Goal: Task Accomplishment & Management: Complete application form

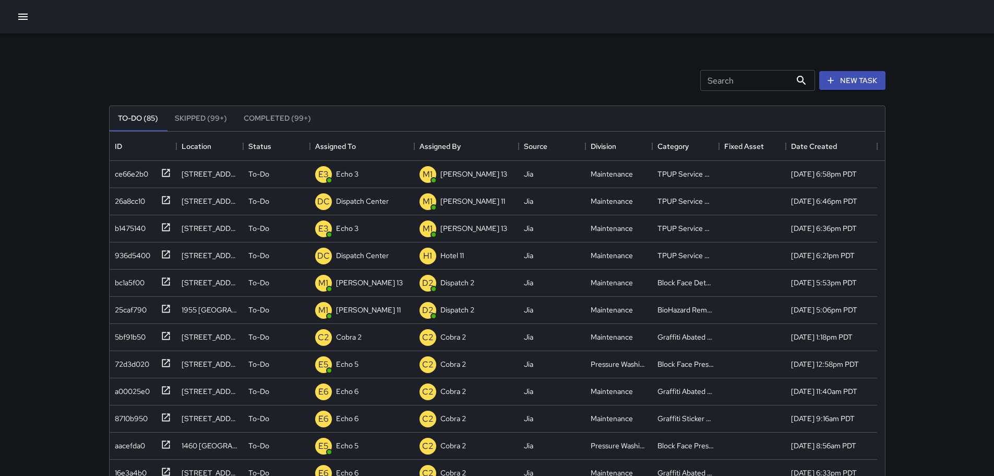
scroll to position [434, 768]
click at [357, 207] on div "Dispatch Center" at bounding box center [362, 201] width 57 height 15
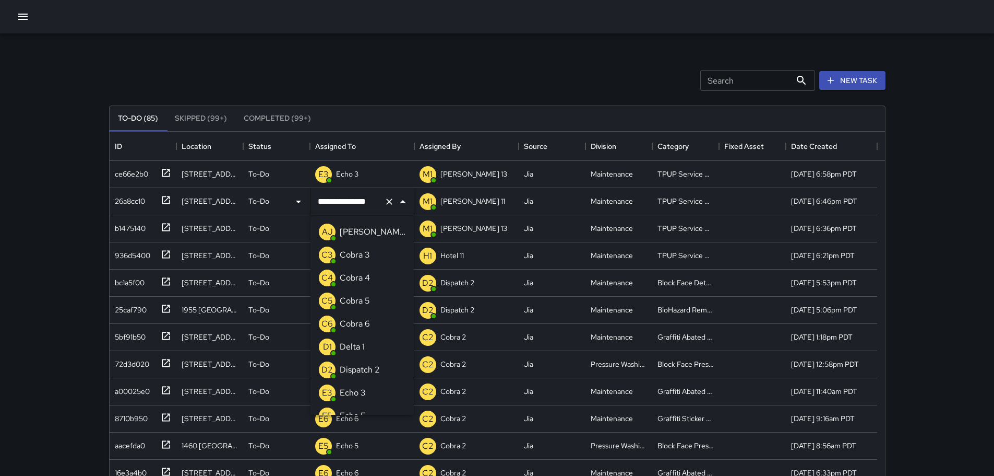
scroll to position [541, 0]
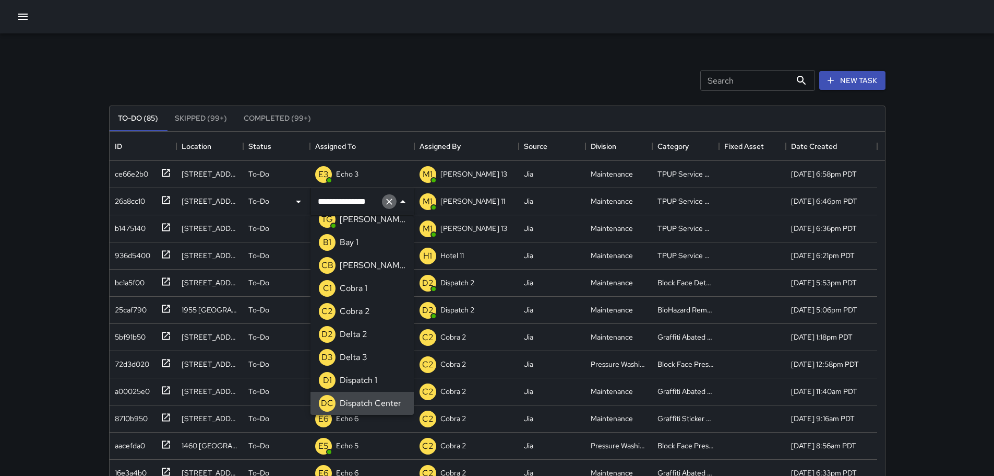
click at [387, 201] on icon "Clear" at bounding box center [389, 201] width 10 height 10
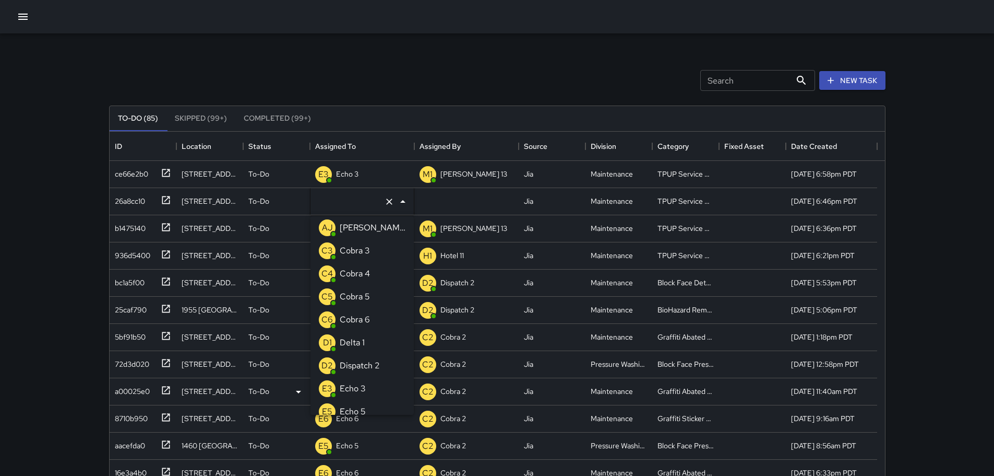
click at [358, 386] on p "Echo 3" at bounding box center [353, 388] width 26 height 13
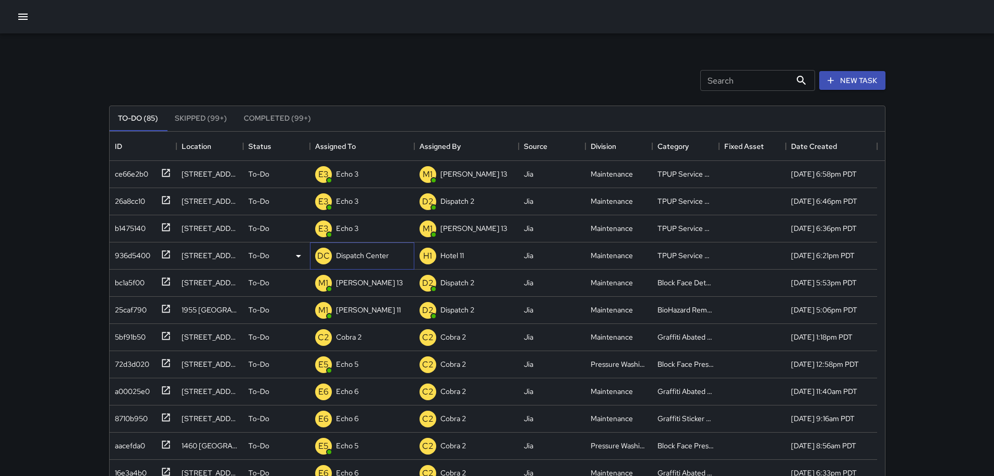
click at [376, 262] on div "Dispatch Center" at bounding box center [362, 255] width 57 height 15
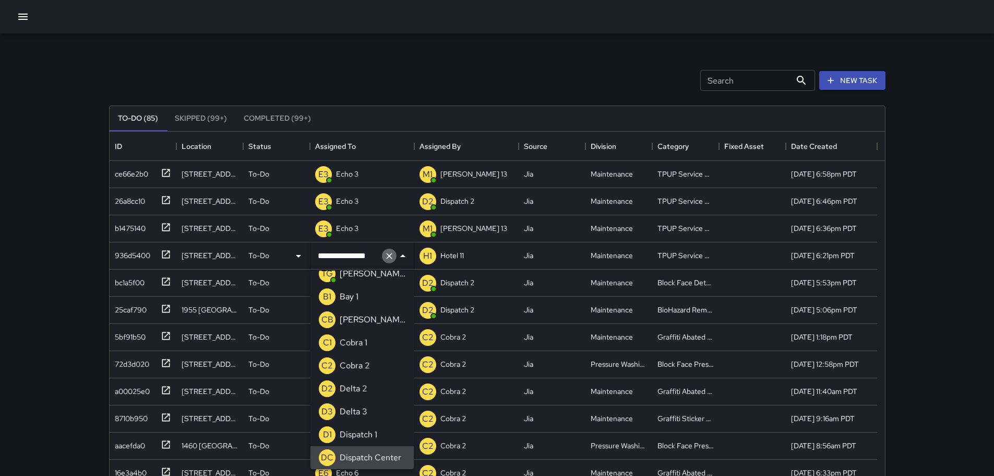
click at [386, 257] on icon "Clear" at bounding box center [389, 256] width 10 height 10
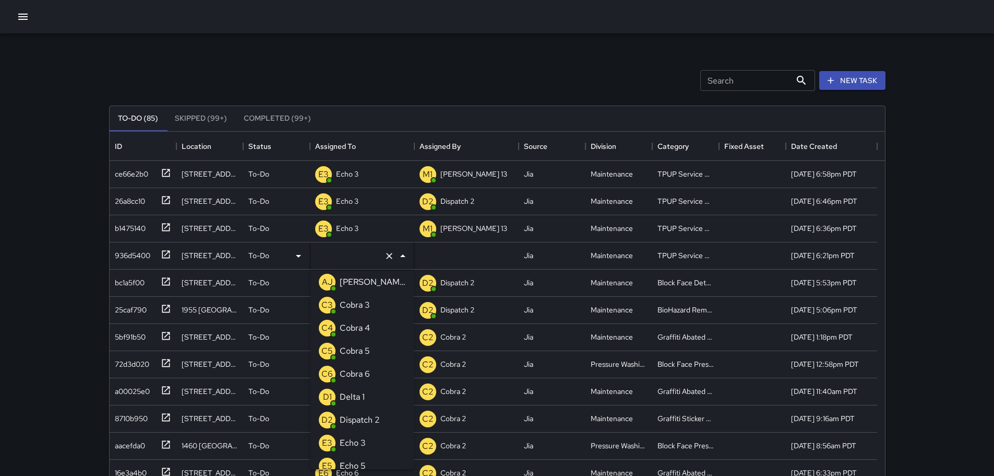
type input "*"
click at [365, 323] on p "Echo 3" at bounding box center [353, 328] width 26 height 13
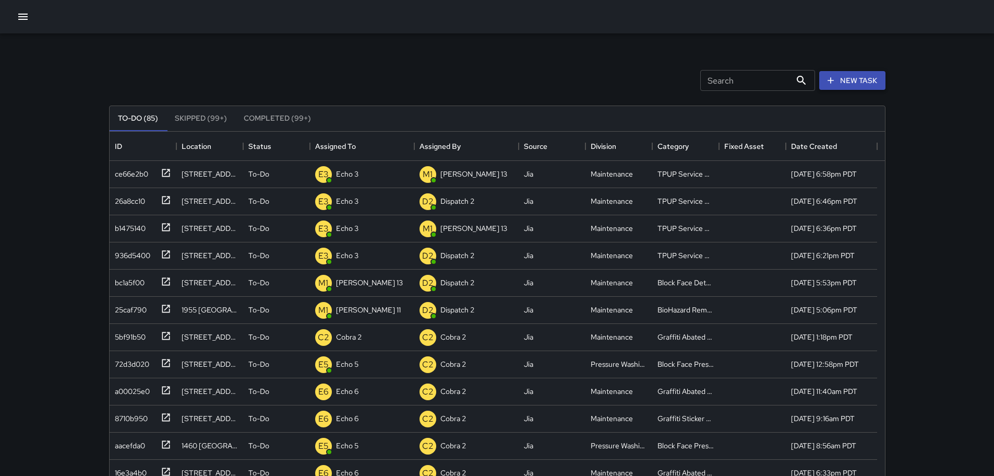
click at [833, 75] on button "New Task" at bounding box center [853, 80] width 66 height 19
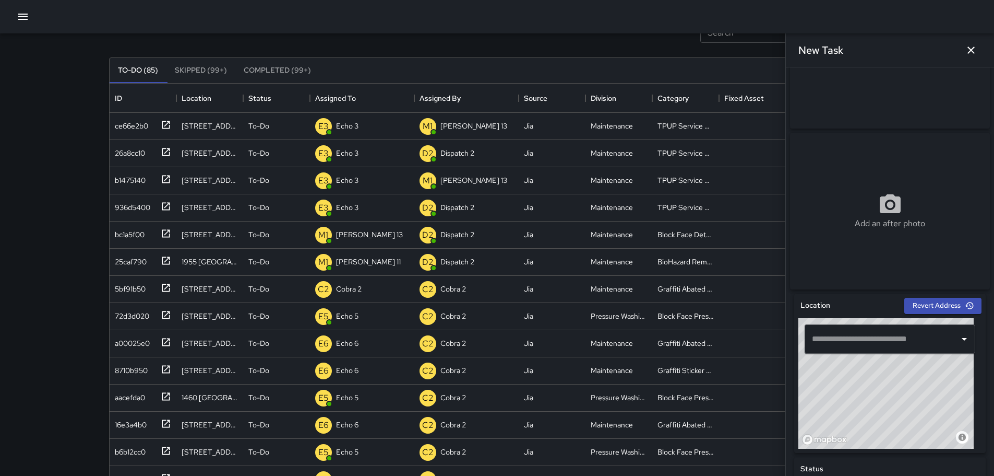
scroll to position [104, 0]
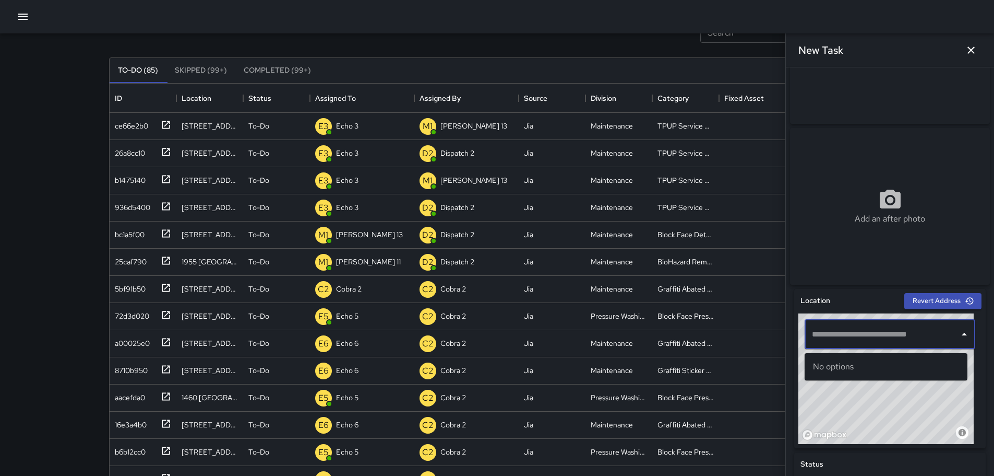
click at [876, 334] on input "text" at bounding box center [883, 334] width 146 height 20
drag, startPoint x: 877, startPoint y: 334, endPoint x: 911, endPoint y: 330, distance: 34.1
paste input "**********"
click at [896, 366] on span "1707 Webster Street" at bounding box center [895, 366] width 127 height 13
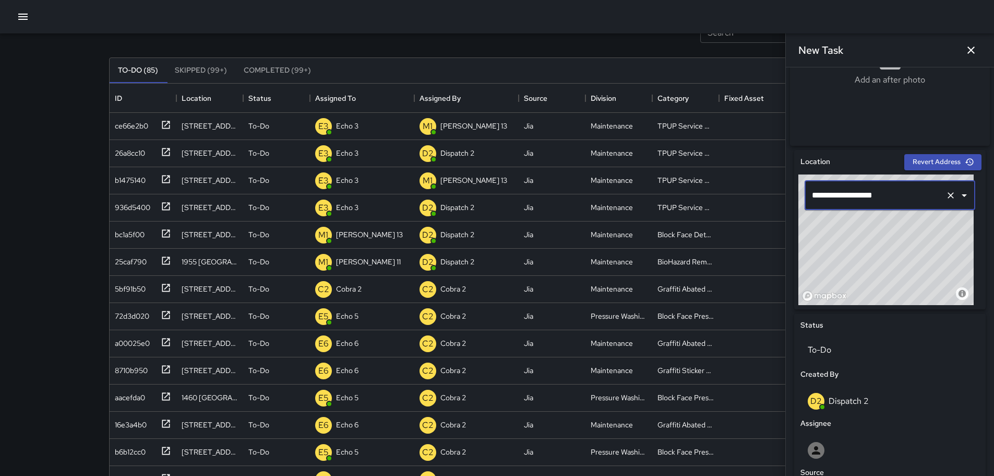
scroll to position [455, 0]
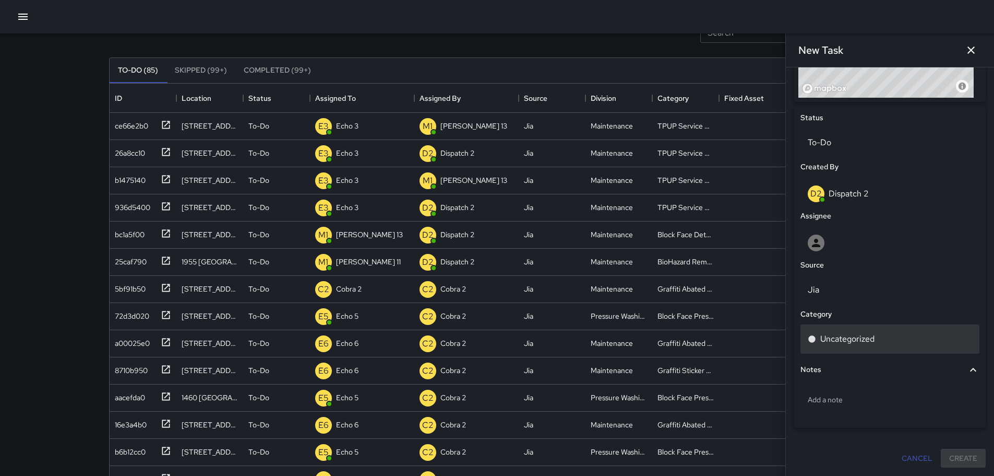
type input "**********"
click at [847, 336] on p "Uncategorized" at bounding box center [848, 339] width 54 height 13
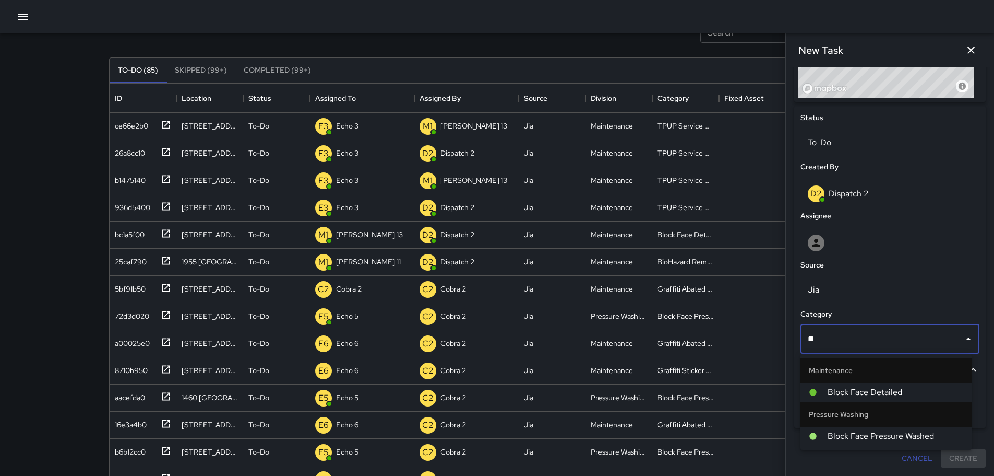
type input "***"
click at [900, 388] on span "Block Face Detailed" at bounding box center [896, 392] width 136 height 13
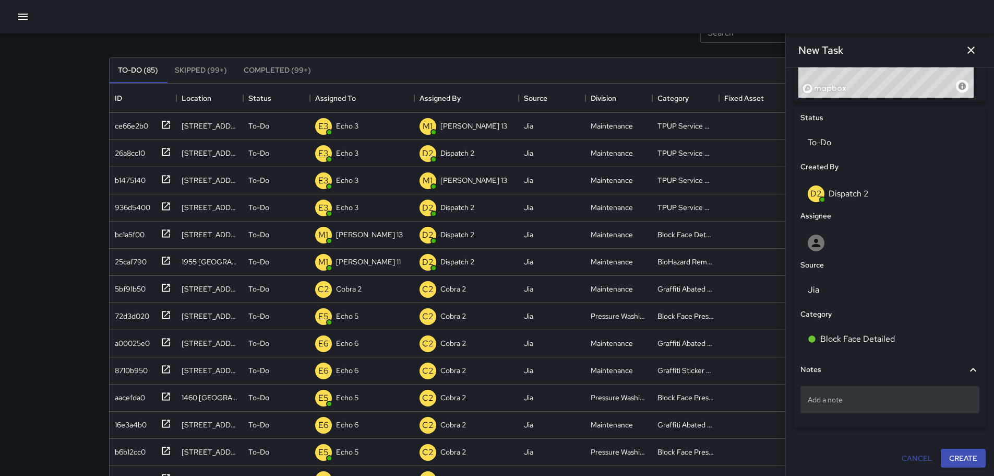
click at [829, 399] on p "Add a note" at bounding box center [890, 399] width 164 height 10
type textarea "**********"
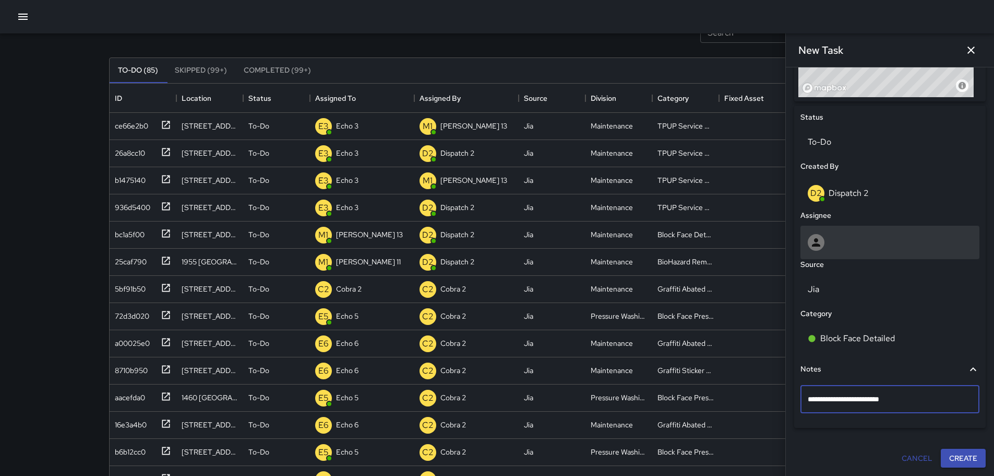
click at [900, 247] on div at bounding box center [890, 242] width 164 height 17
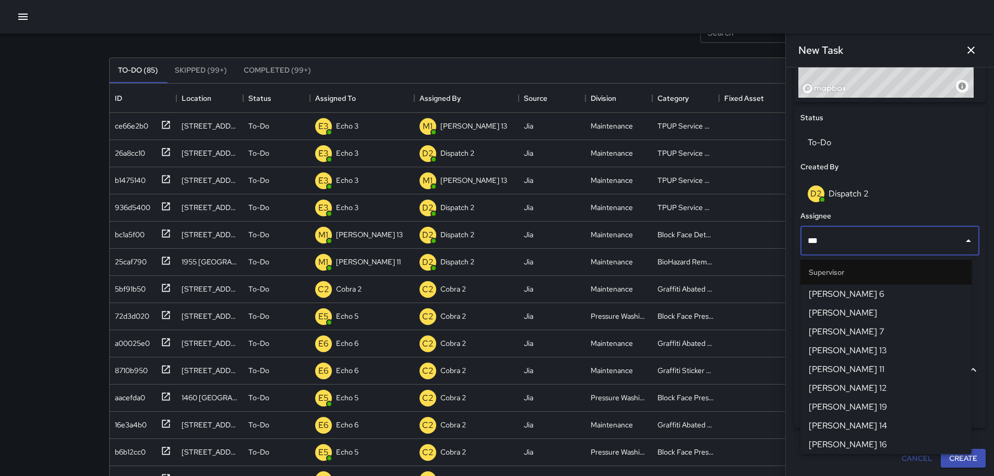
type input "****"
click at [842, 334] on span "Mike 13" at bounding box center [886, 331] width 155 height 13
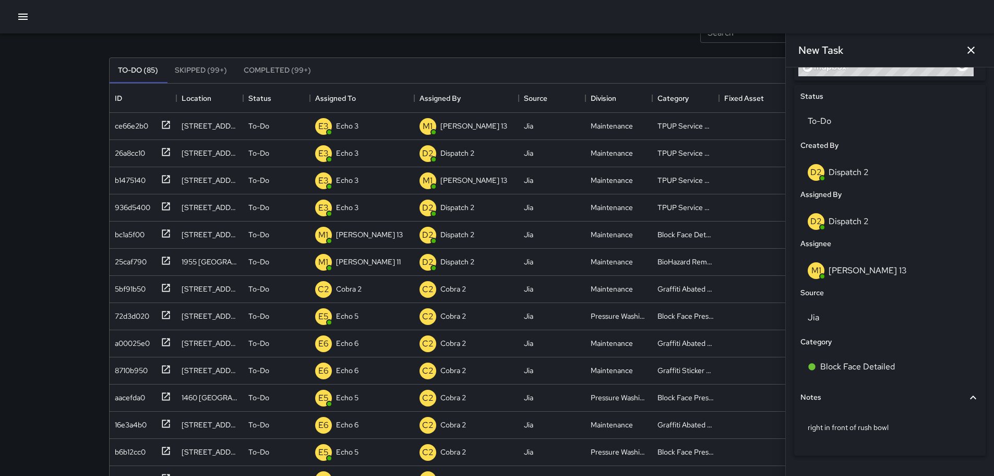
scroll to position [504, 0]
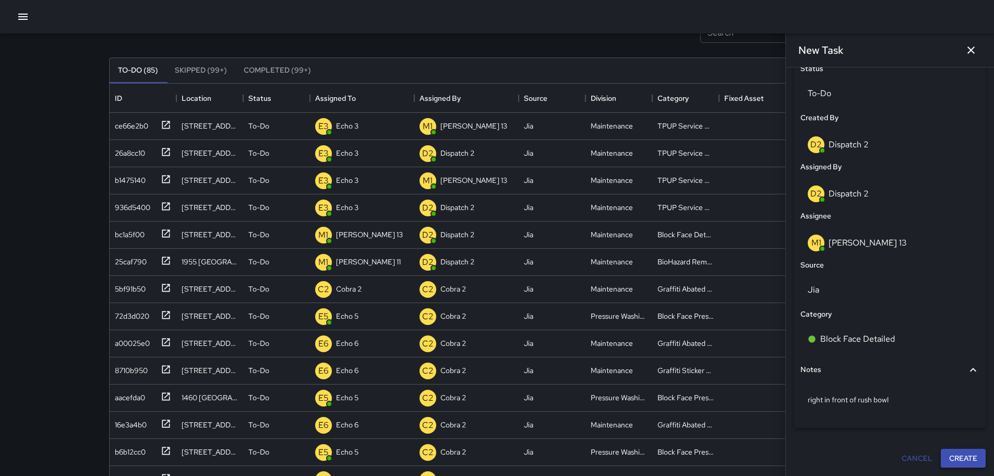
click at [951, 453] on button "Create" at bounding box center [963, 457] width 45 height 19
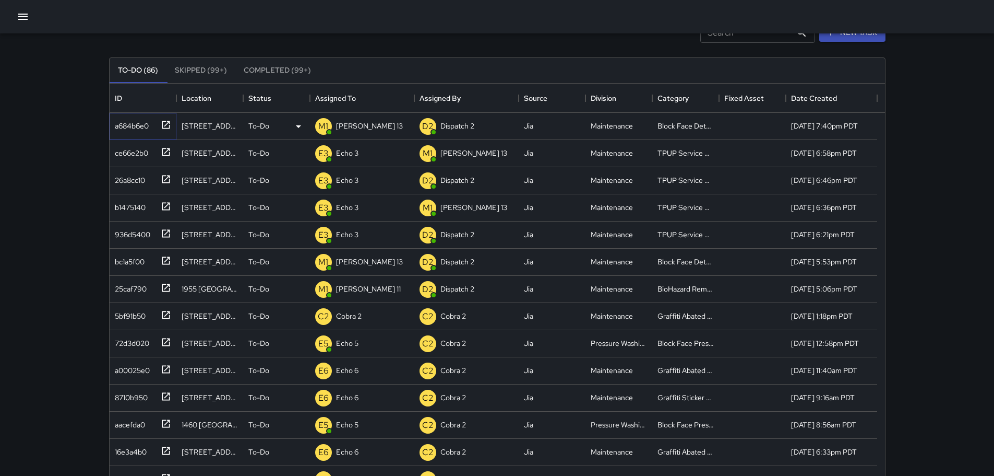
click at [168, 131] on div at bounding box center [164, 123] width 15 height 17
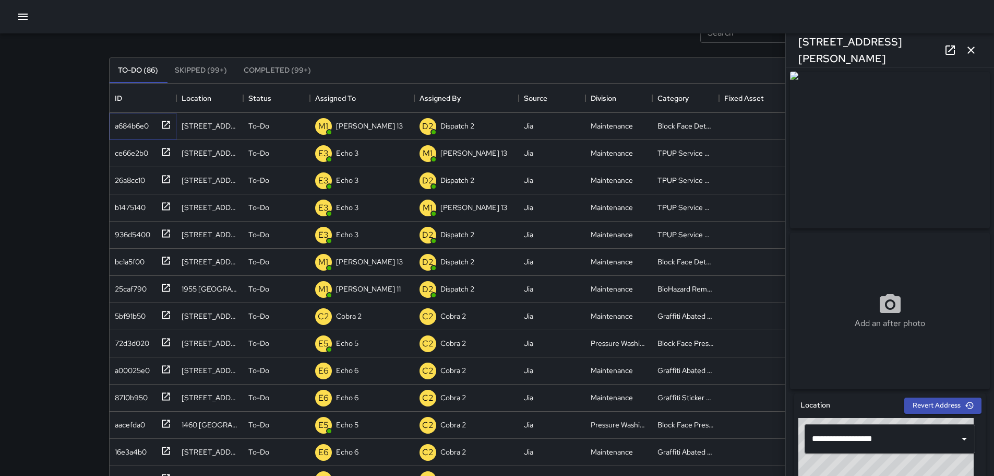
scroll to position [540, 0]
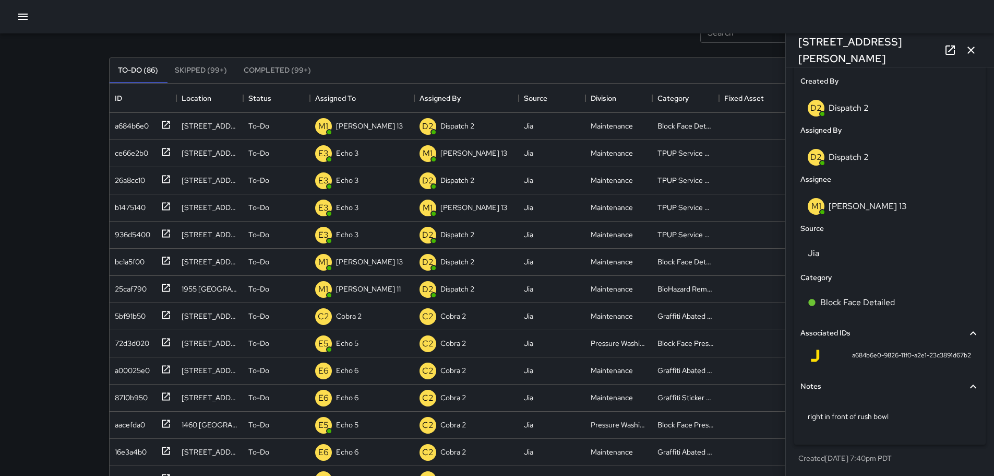
click at [971, 51] on icon "button" at bounding box center [971, 49] width 7 height 7
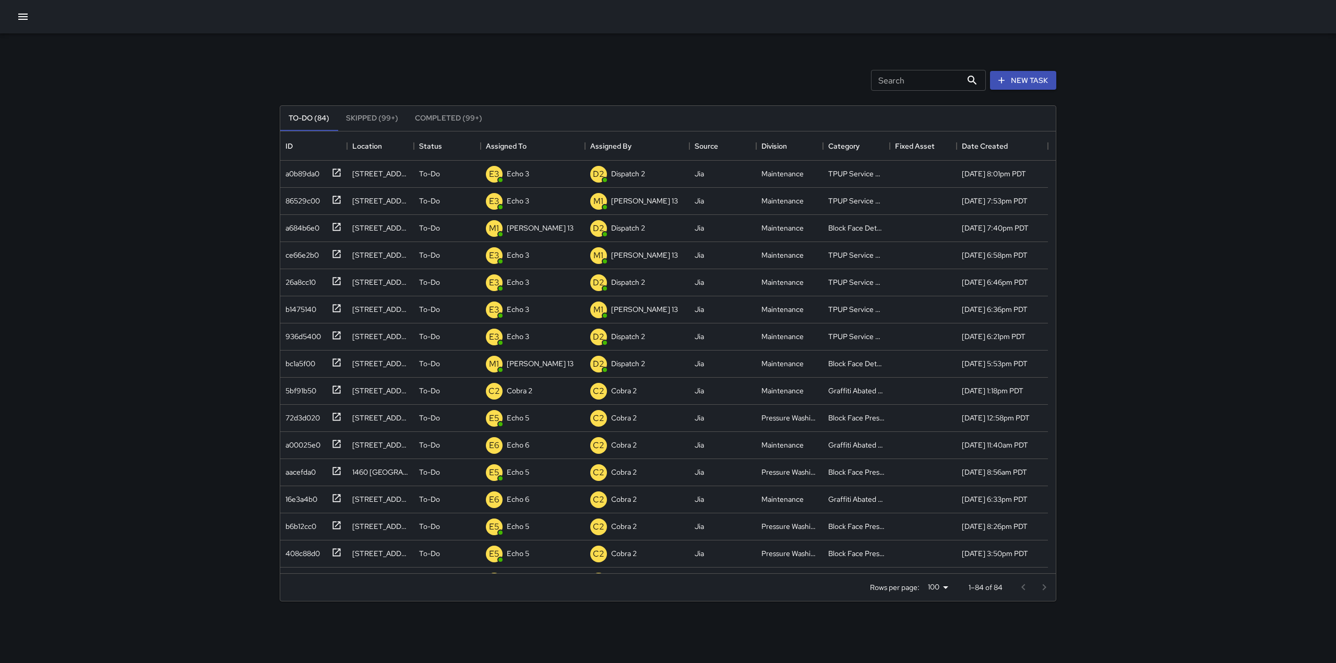
scroll to position [8, 8]
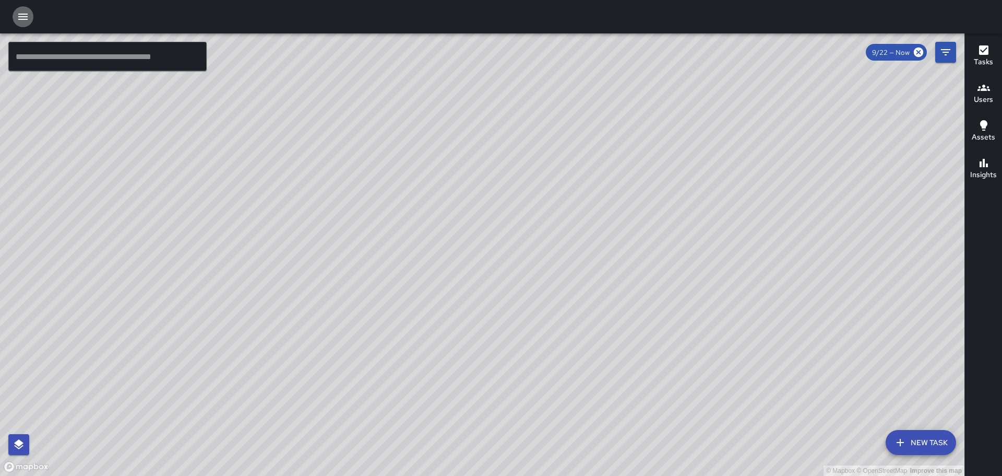
click at [20, 17] on icon "button" at bounding box center [22, 17] width 9 height 6
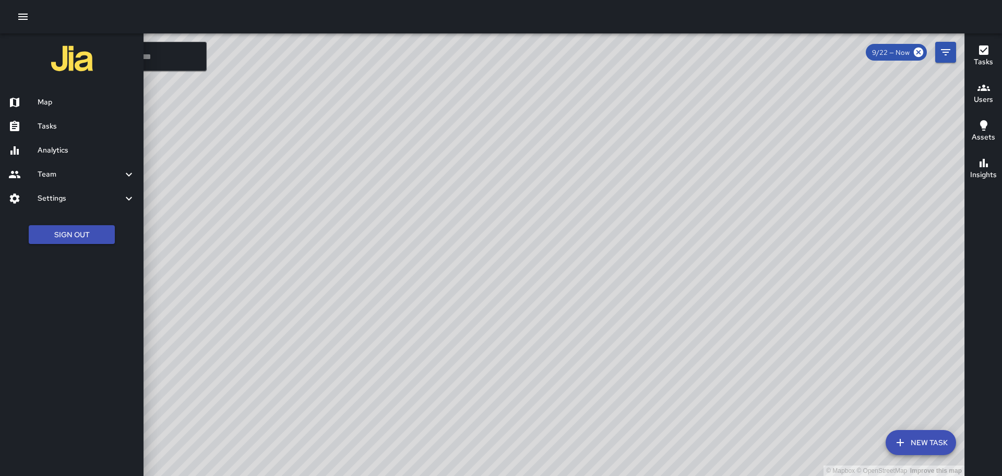
click at [57, 122] on h6 "Tasks" at bounding box center [87, 126] width 98 height 11
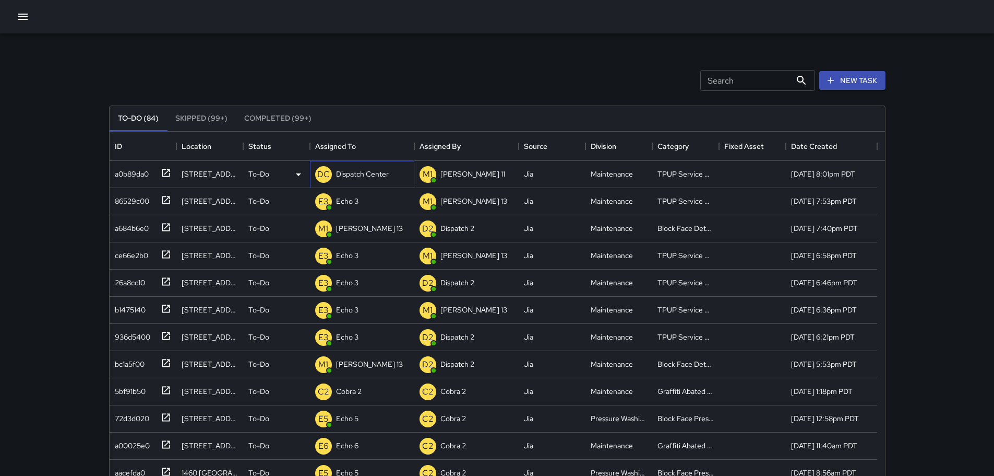
click at [358, 171] on p "Dispatch Center" at bounding box center [362, 174] width 53 height 10
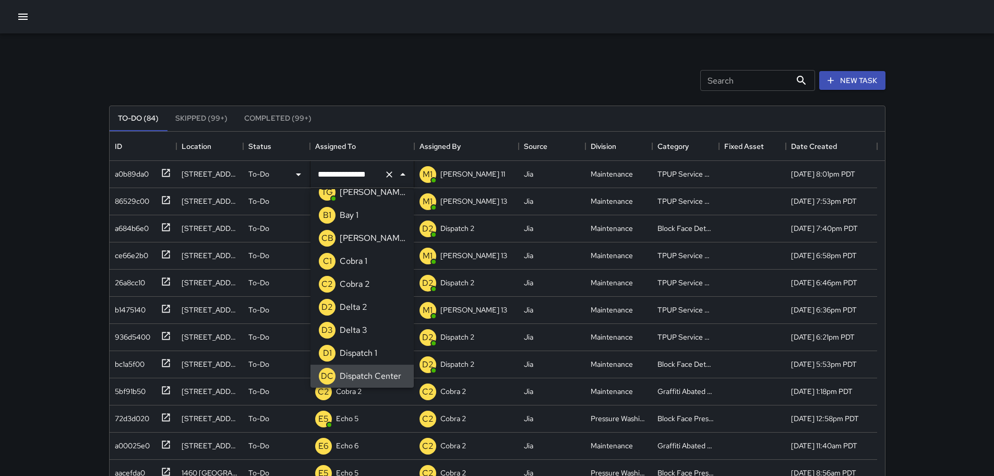
click at [383, 177] on button "Clear" at bounding box center [389, 174] width 15 height 15
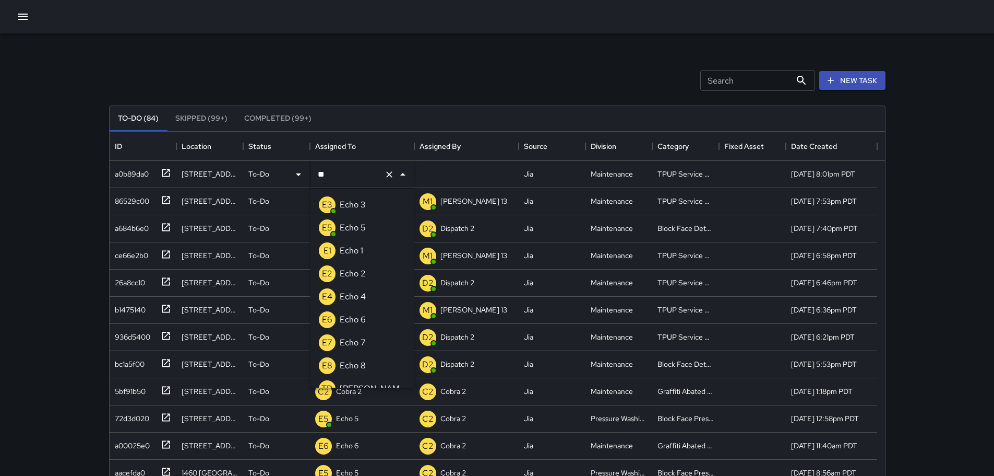
type input "***"
click at [354, 200] on p "Echo 3" at bounding box center [353, 204] width 26 height 13
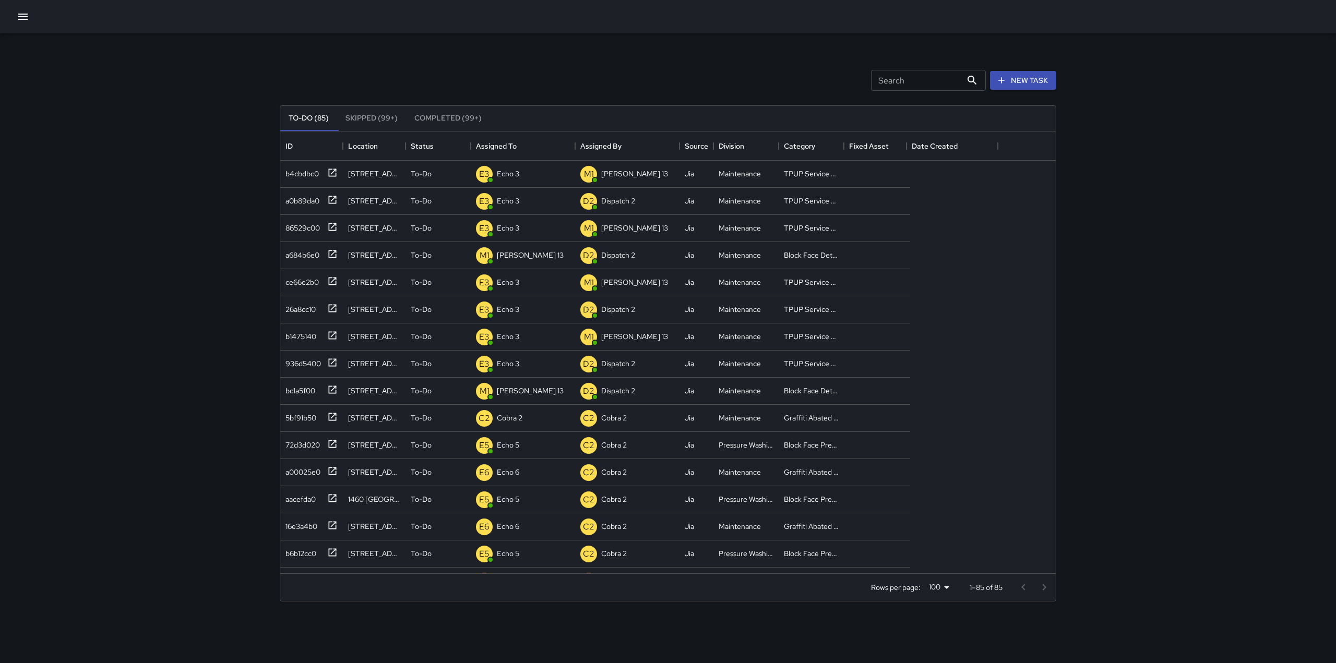
scroll to position [8, 8]
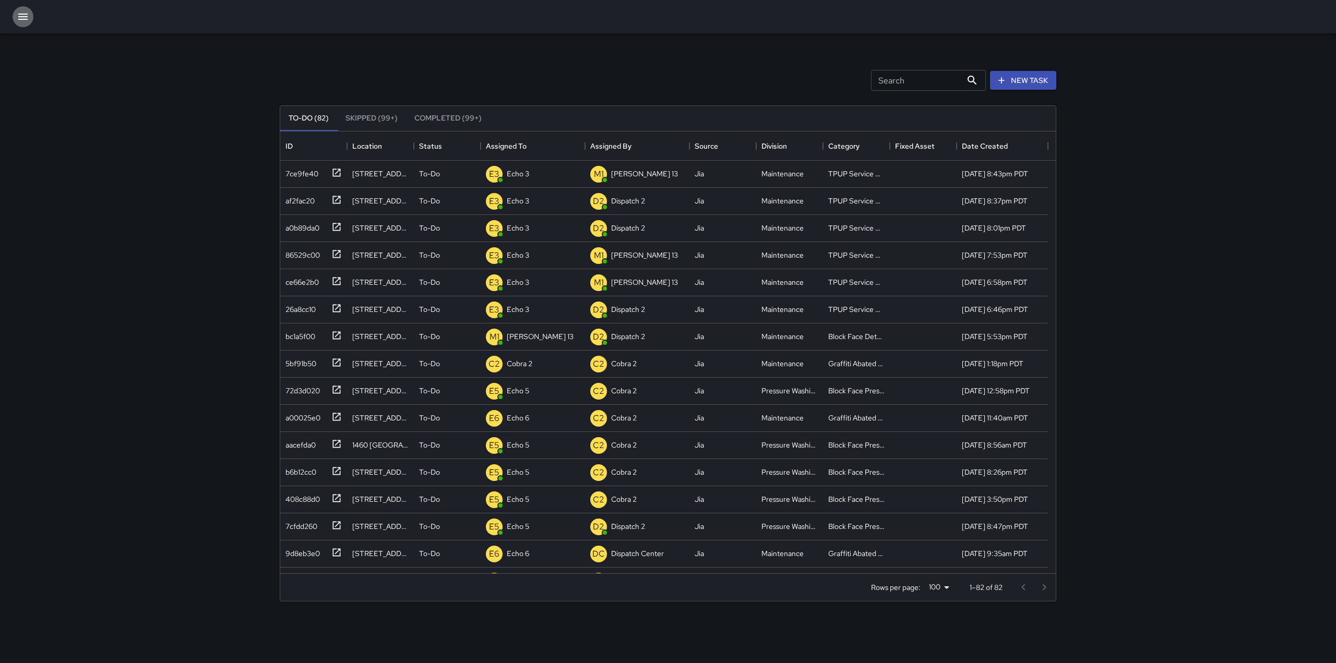
drag, startPoint x: 30, startPoint y: 21, endPoint x: 40, endPoint y: 22, distance: 9.4
click at [31, 21] on button "button" at bounding box center [23, 16] width 21 height 21
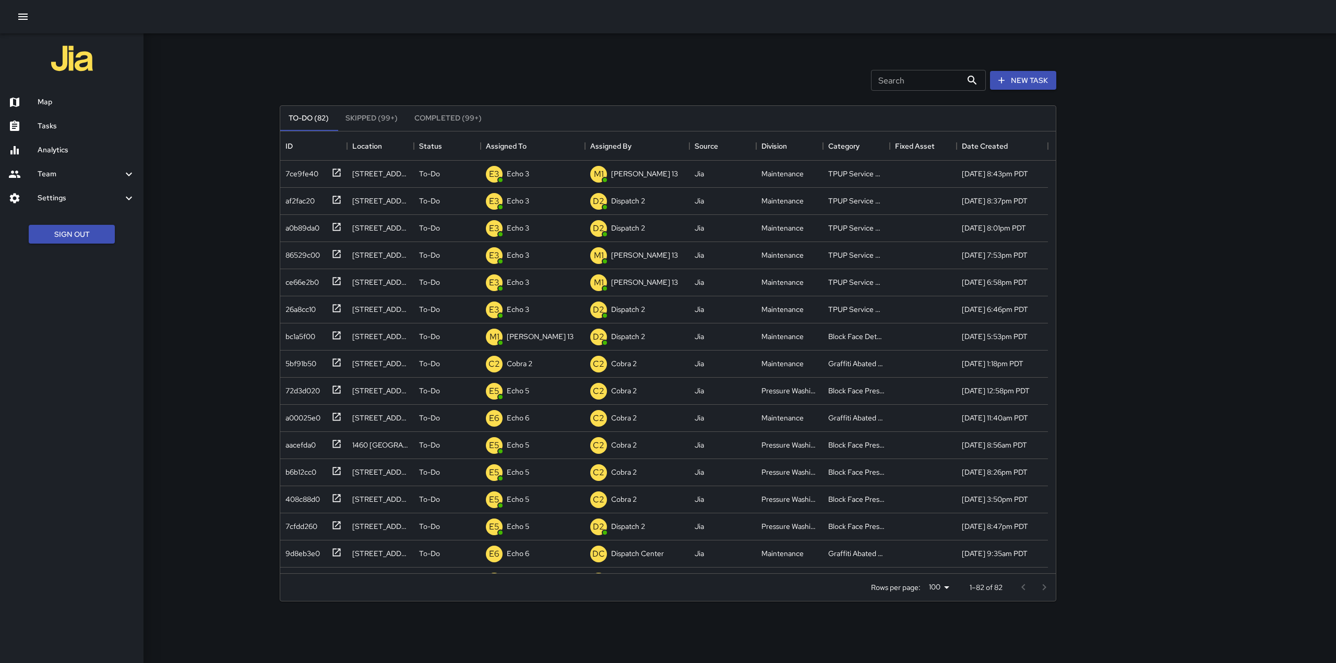
click at [79, 103] on h6 "Map" at bounding box center [87, 102] width 98 height 11
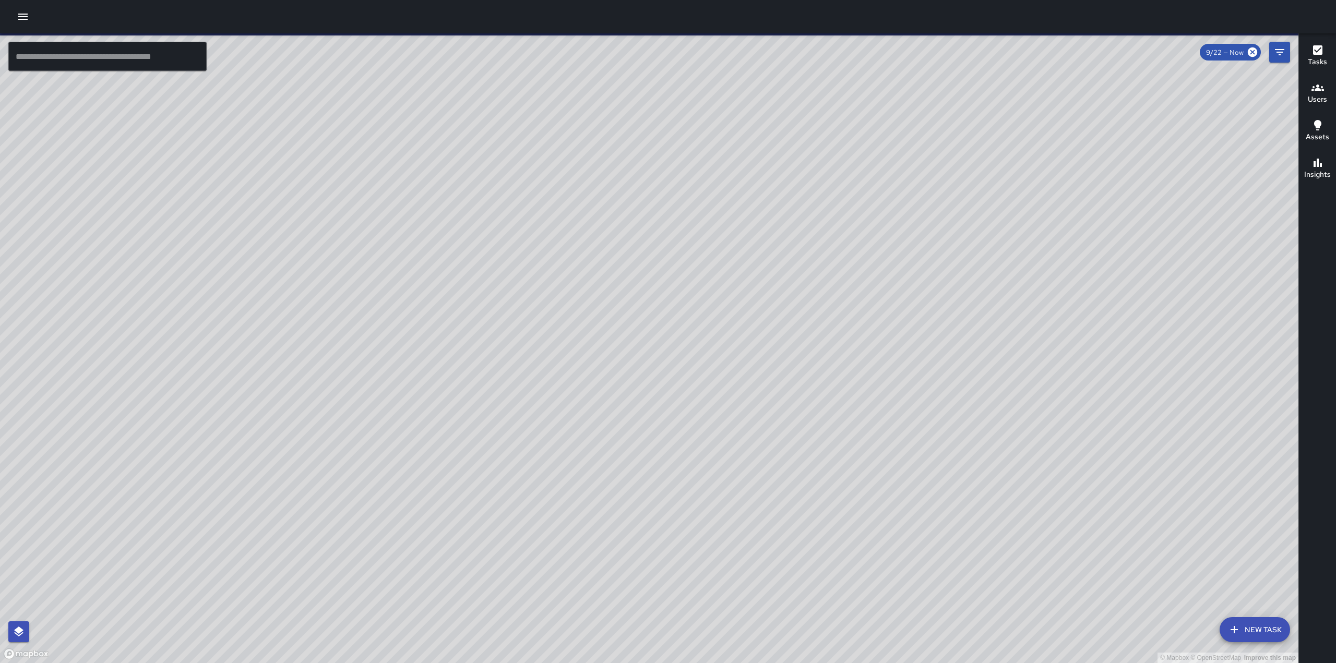
drag, startPoint x: 710, startPoint y: 286, endPoint x: 734, endPoint y: 246, distance: 46.2
click at [656, 247] on div "© Mapbox © OpenStreetMap Improve this map" at bounding box center [649, 348] width 1299 height 630
drag, startPoint x: 739, startPoint y: 333, endPoint x: 799, endPoint y: 186, distance: 158.5
click at [656, 189] on div "© Mapbox © OpenStreetMap Improve this map" at bounding box center [649, 348] width 1299 height 630
drag, startPoint x: 704, startPoint y: 335, endPoint x: 860, endPoint y: 153, distance: 239.4
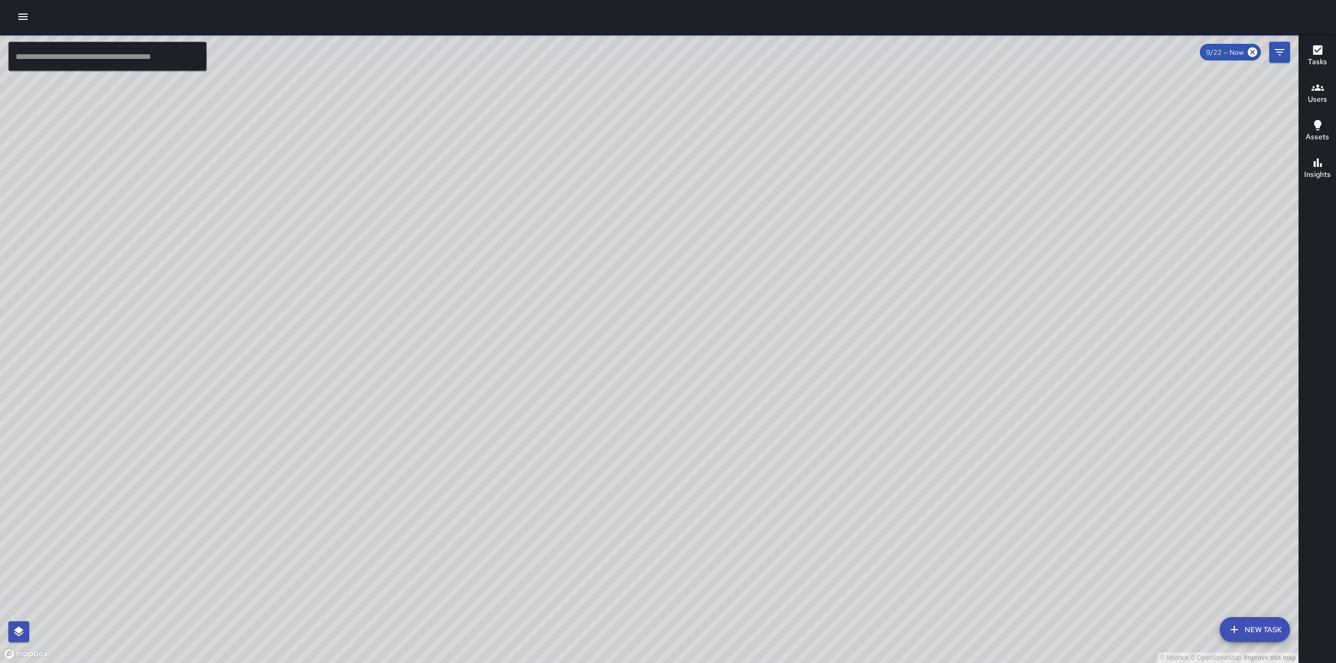
click at [656, 153] on div "© Mapbox © OpenStreetMap Improve this map" at bounding box center [649, 348] width 1299 height 630
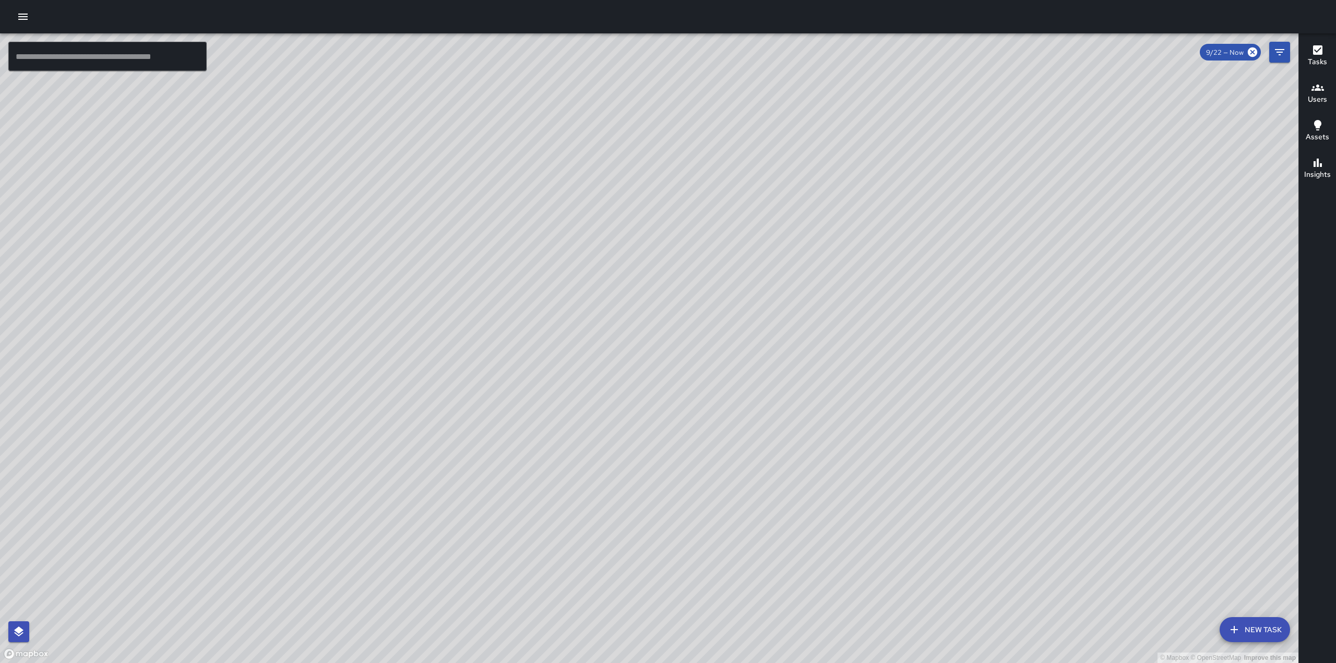
drag, startPoint x: 745, startPoint y: 328, endPoint x: 840, endPoint y: 186, distance: 171.1
click at [656, 168] on div "© Mapbox © OpenStreetMap Improve this map" at bounding box center [649, 348] width 1299 height 630
drag, startPoint x: 802, startPoint y: 137, endPoint x: 782, endPoint y: 213, distance: 78.8
click at [656, 213] on div "© Mapbox © OpenStreetMap Improve this map" at bounding box center [649, 348] width 1299 height 630
drag, startPoint x: 659, startPoint y: 291, endPoint x: 807, endPoint y: 228, distance: 160.2
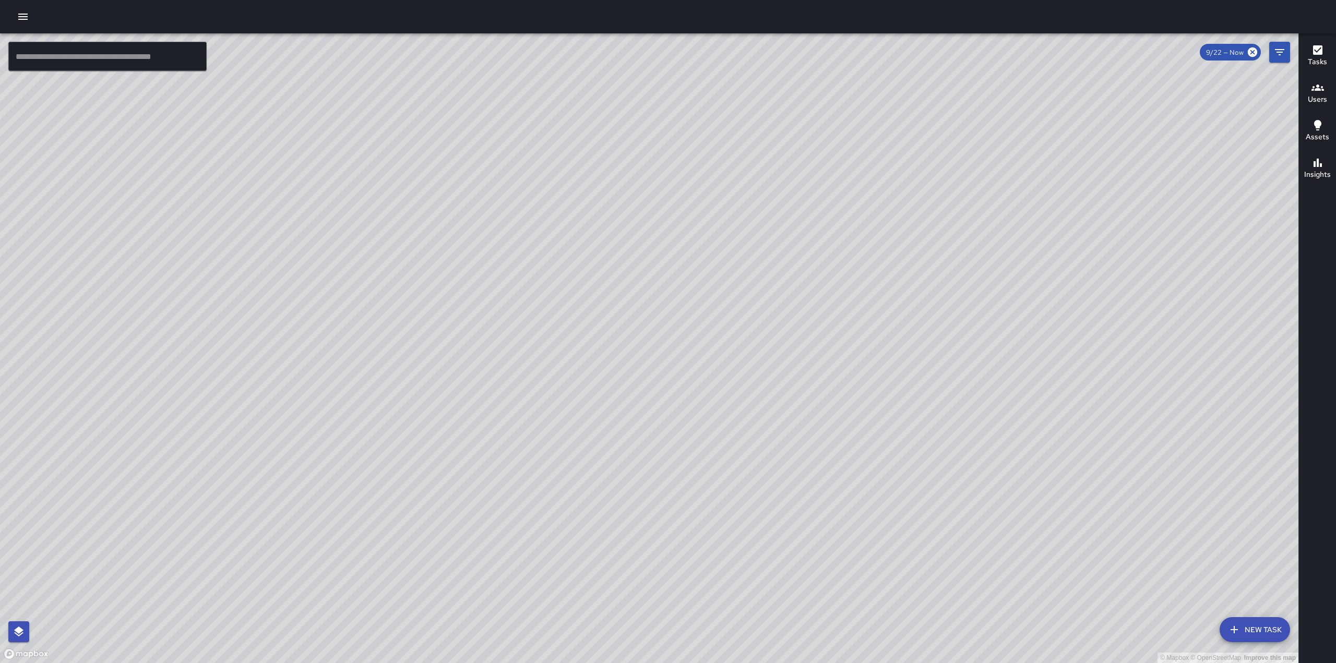
click at [656, 228] on div "© Mapbox © OpenStreetMap Improve this map" at bounding box center [649, 348] width 1299 height 630
drag, startPoint x: 846, startPoint y: 260, endPoint x: 905, endPoint y: 138, distance: 136.3
click at [656, 138] on div "© Mapbox © OpenStreetMap Improve this map" at bounding box center [649, 348] width 1299 height 630
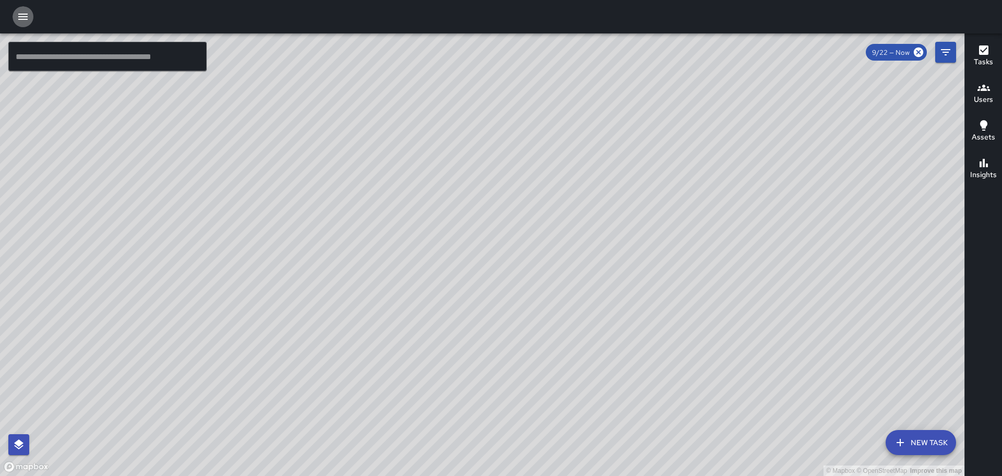
click at [28, 9] on button "button" at bounding box center [23, 16] width 21 height 21
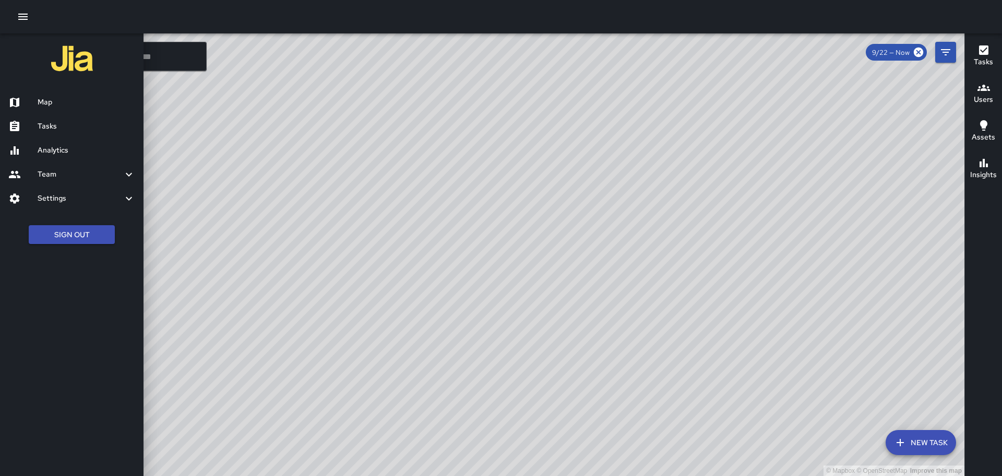
click at [44, 127] on h6 "Tasks" at bounding box center [87, 126] width 98 height 11
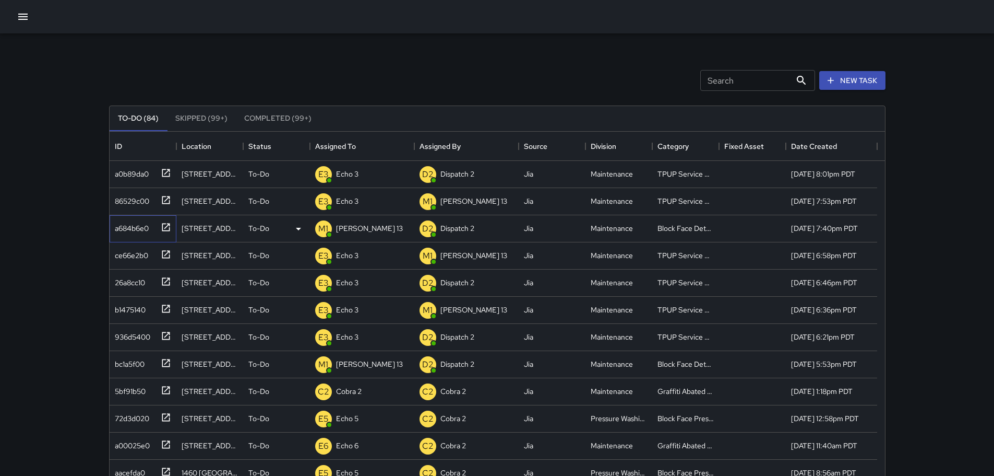
click at [163, 229] on icon at bounding box center [166, 227] width 10 height 10
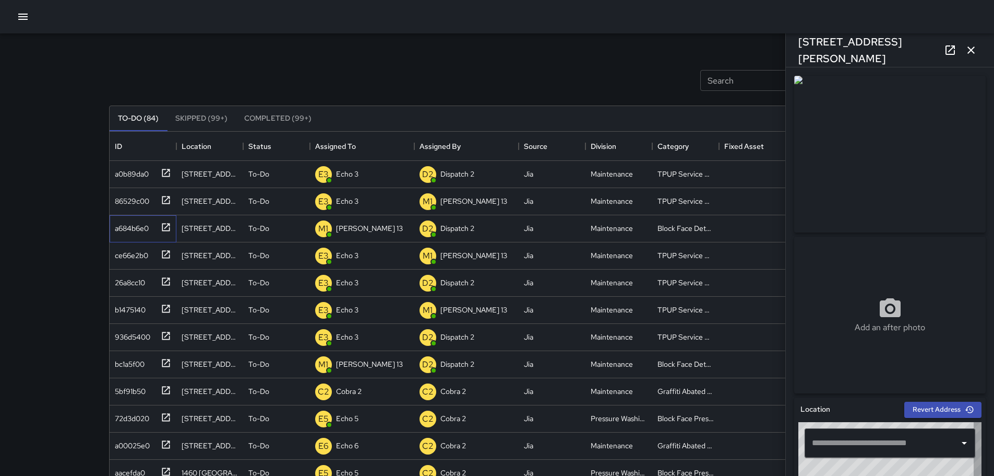
type input "**********"
click at [976, 54] on icon "button" at bounding box center [971, 50] width 13 height 13
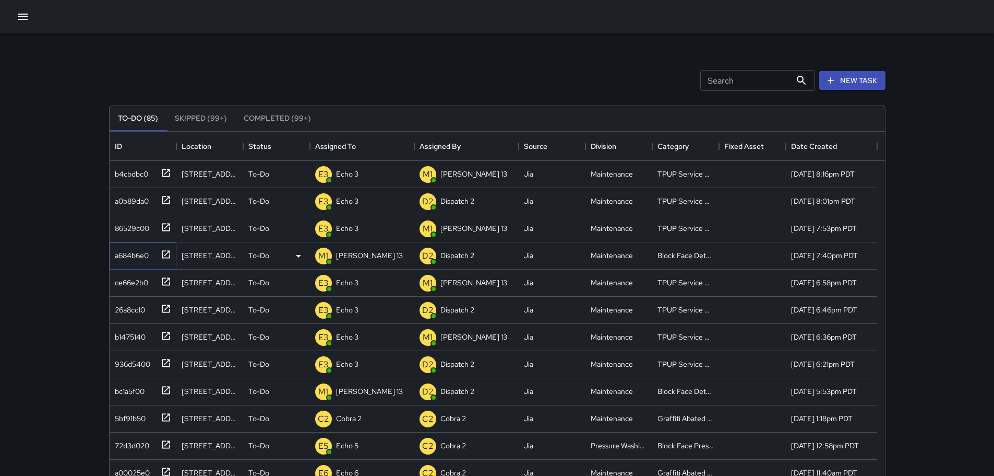
click at [168, 255] on icon at bounding box center [166, 254] width 10 height 10
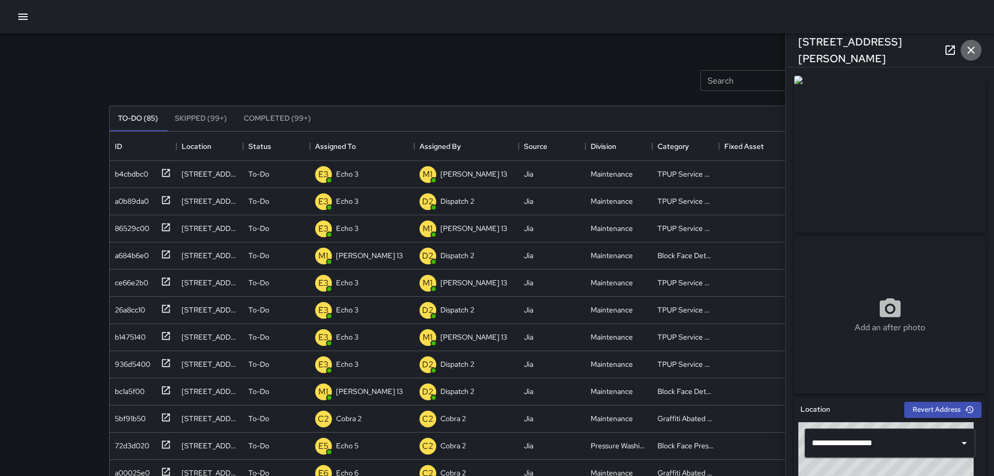
click at [970, 47] on icon "button" at bounding box center [971, 50] width 13 height 13
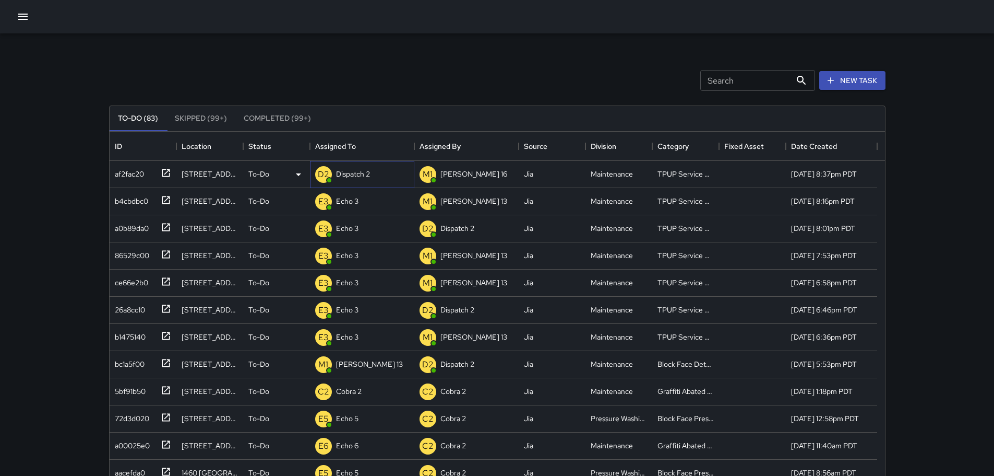
click at [339, 170] on p "Dispatch 2" at bounding box center [353, 174] width 34 height 10
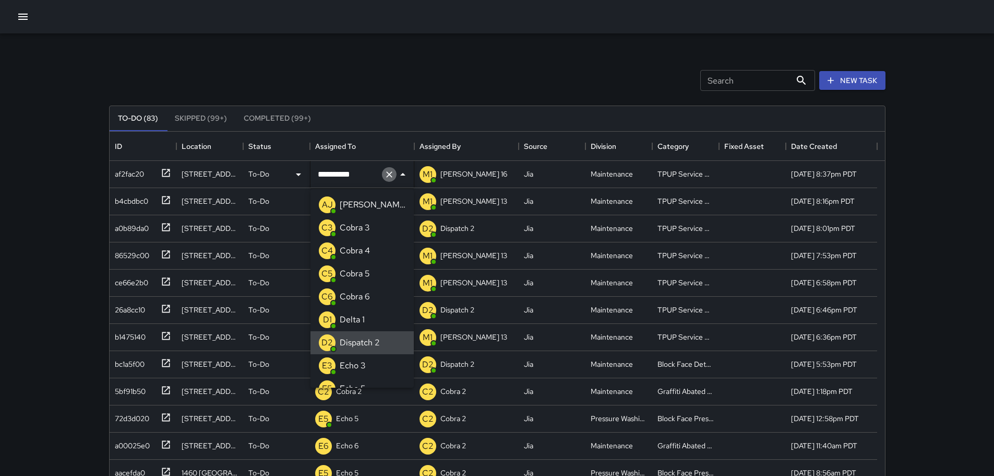
click at [392, 175] on icon "Clear" at bounding box center [389, 174] width 10 height 10
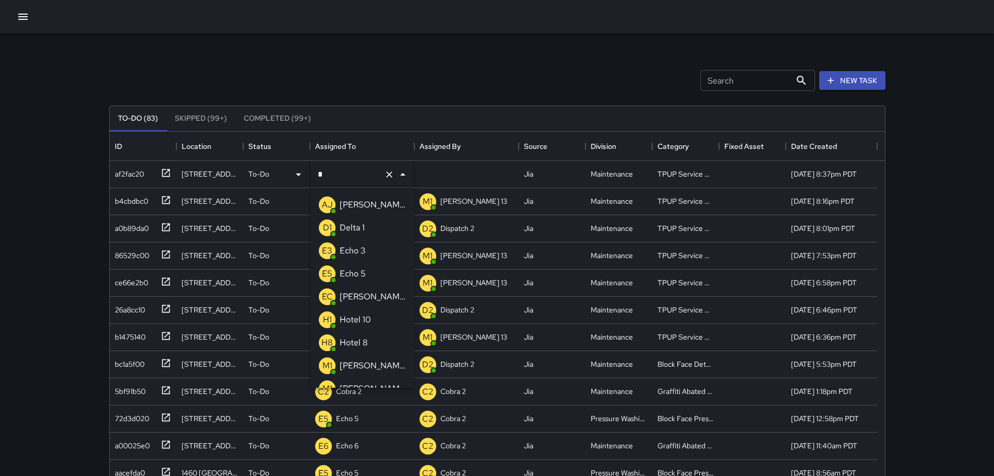
type input "**"
click at [370, 201] on li "E3 Echo 3" at bounding box center [362, 204] width 103 height 23
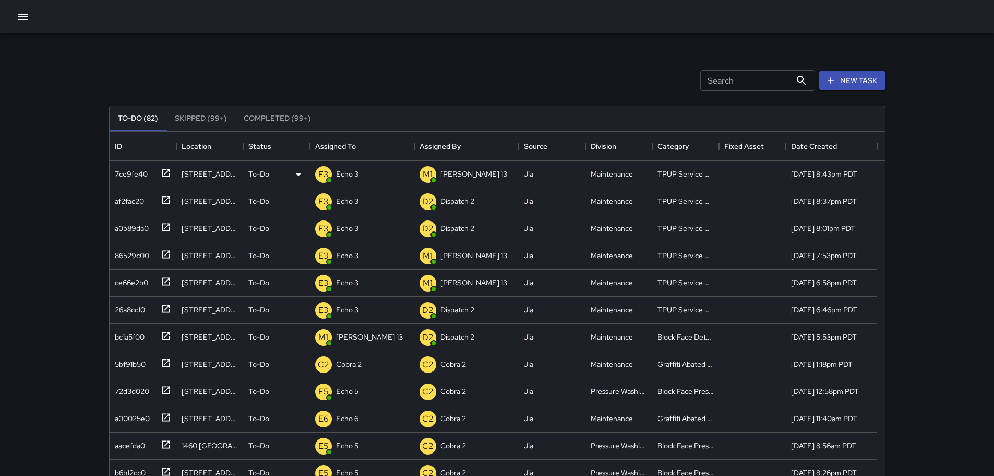
click at [167, 169] on icon at bounding box center [166, 173] width 8 height 8
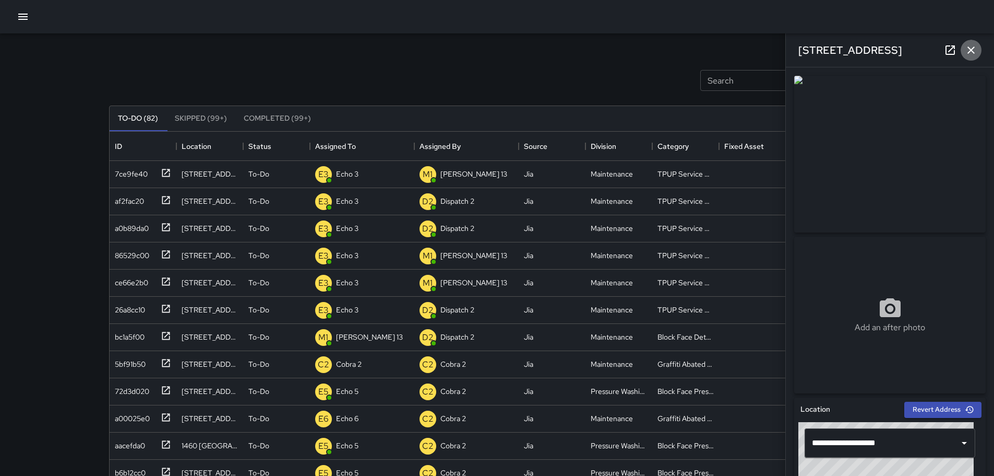
click at [975, 51] on icon "button" at bounding box center [971, 50] width 13 height 13
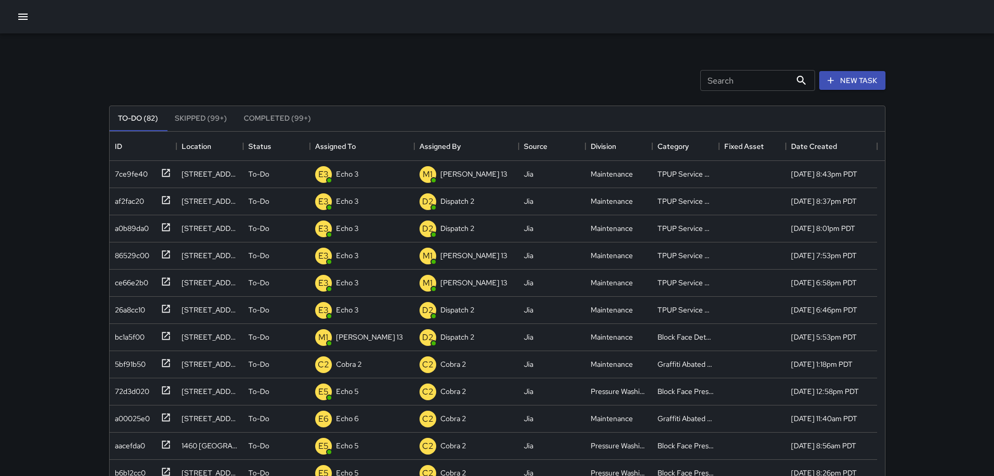
click at [100, 88] on div "Search Search New Task To-Do (82) Skipped (99+) Completed (99+) ID Location Sta…" at bounding box center [498, 324] width 802 height 583
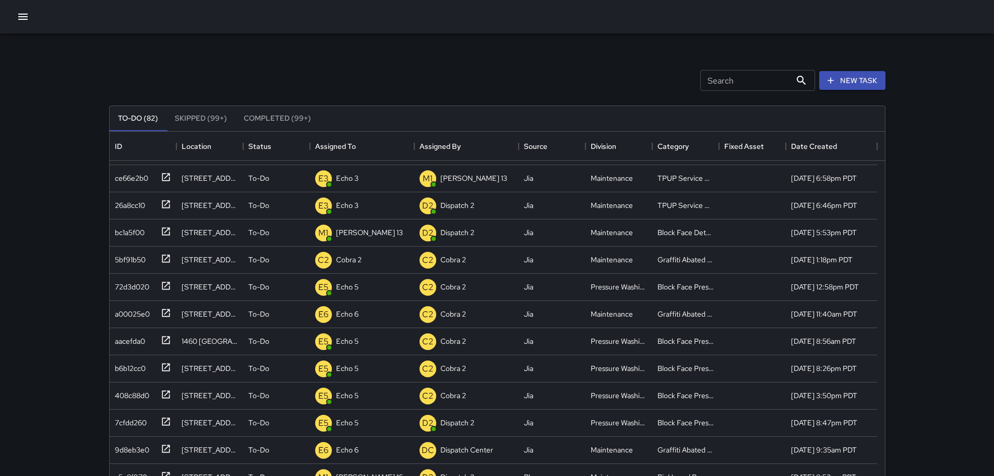
scroll to position [77, 0]
click at [163, 228] on icon at bounding box center [166, 231] width 8 height 8
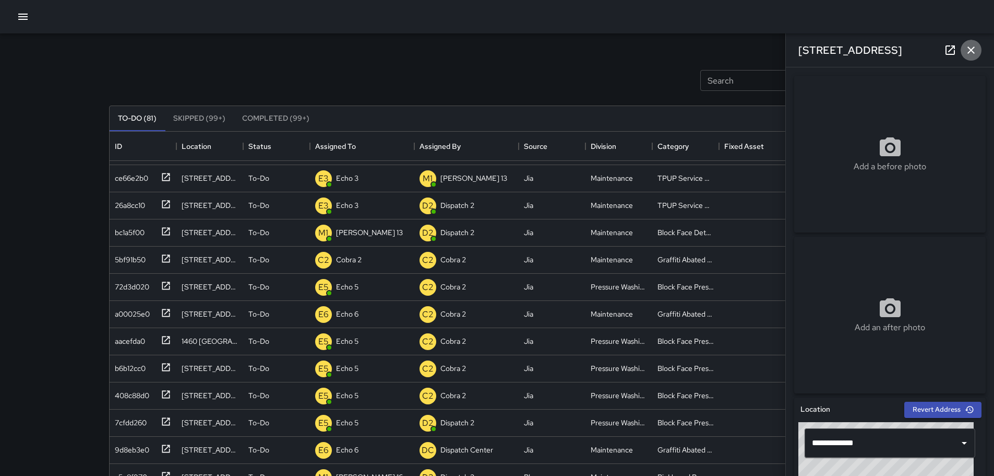
click at [974, 44] on icon "button" at bounding box center [971, 50] width 13 height 13
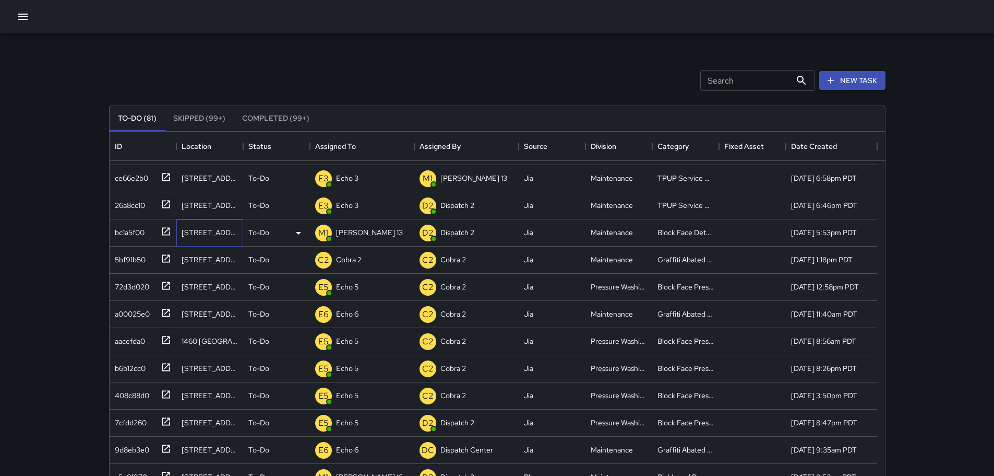
click at [203, 234] on div "1400 Broadway" at bounding box center [210, 232] width 56 height 10
click at [353, 232] on p "Mike 13" at bounding box center [369, 232] width 67 height 10
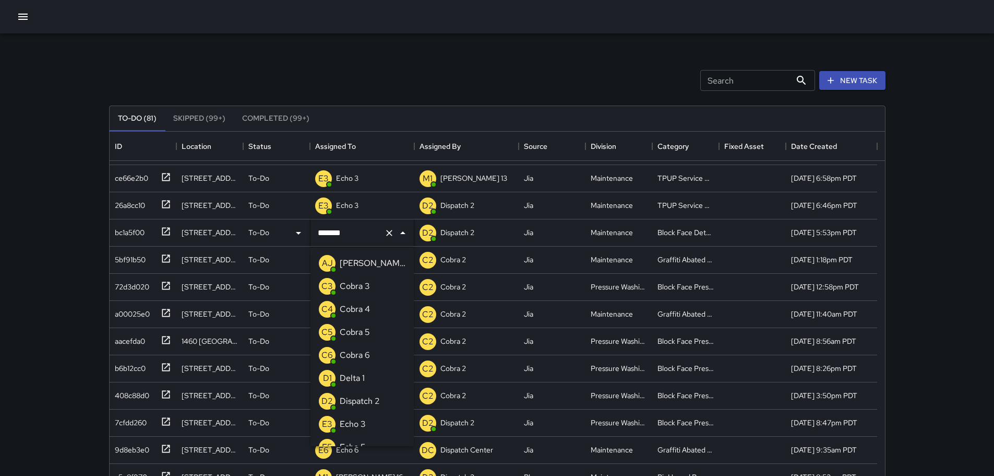
scroll to position [150, 0]
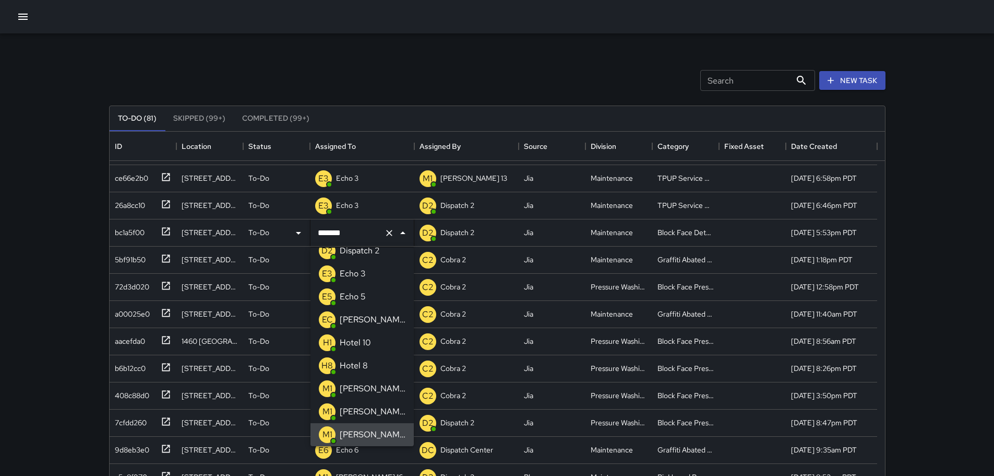
click at [391, 232] on icon "Clear" at bounding box center [389, 233] width 10 height 10
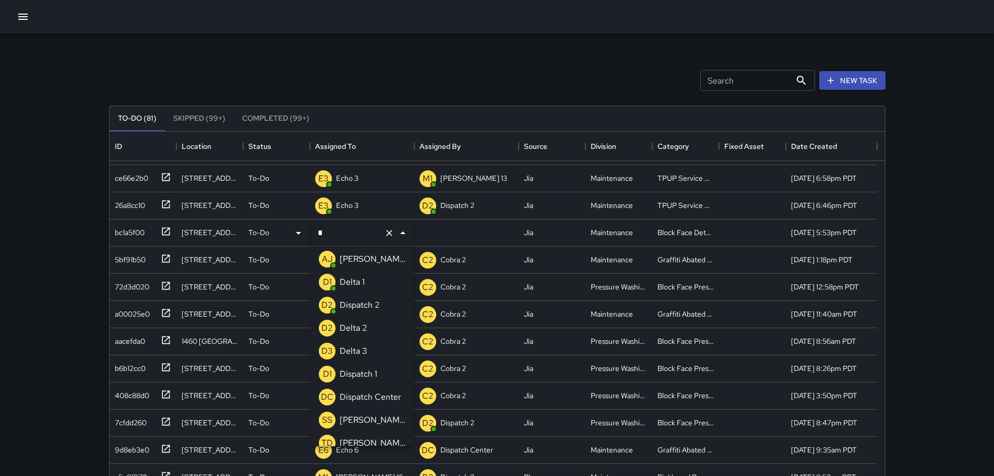
type input "**"
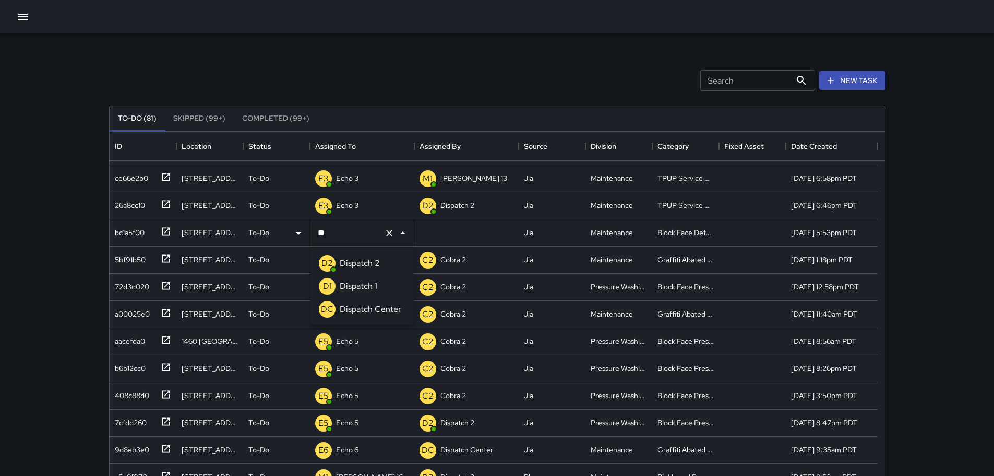
scroll to position [0, 0]
click at [371, 304] on p "Dispatch Center" at bounding box center [371, 309] width 62 height 13
click at [219, 85] on div "Search Search New Task" at bounding box center [497, 80] width 781 height 54
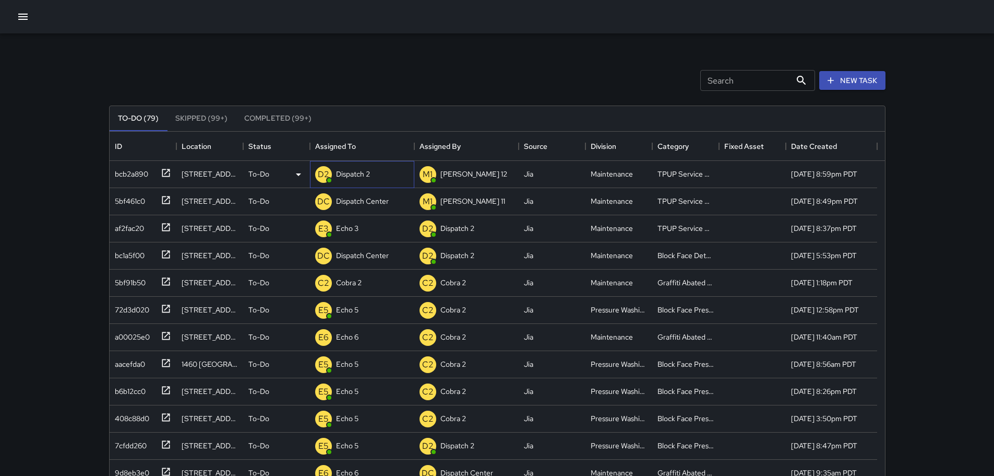
click at [338, 171] on p "Dispatch 2" at bounding box center [353, 174] width 34 height 10
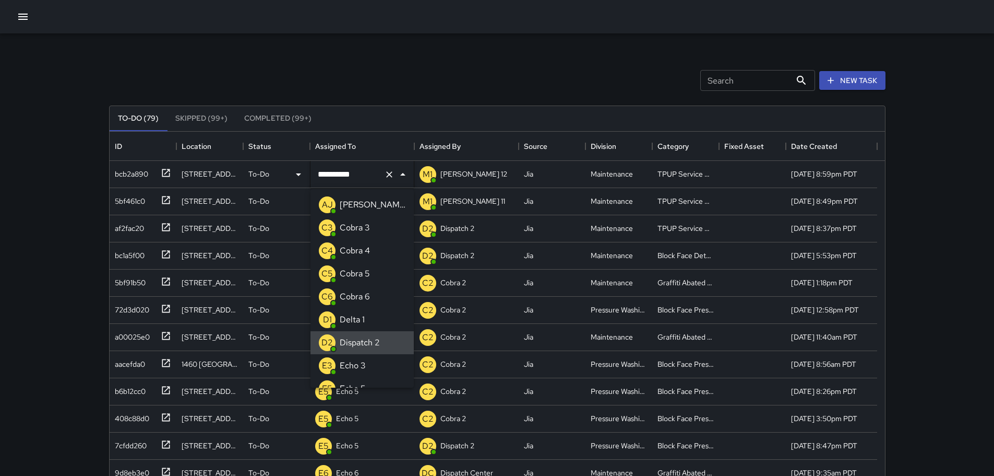
click at [387, 175] on icon "Clear" at bounding box center [389, 174] width 6 height 6
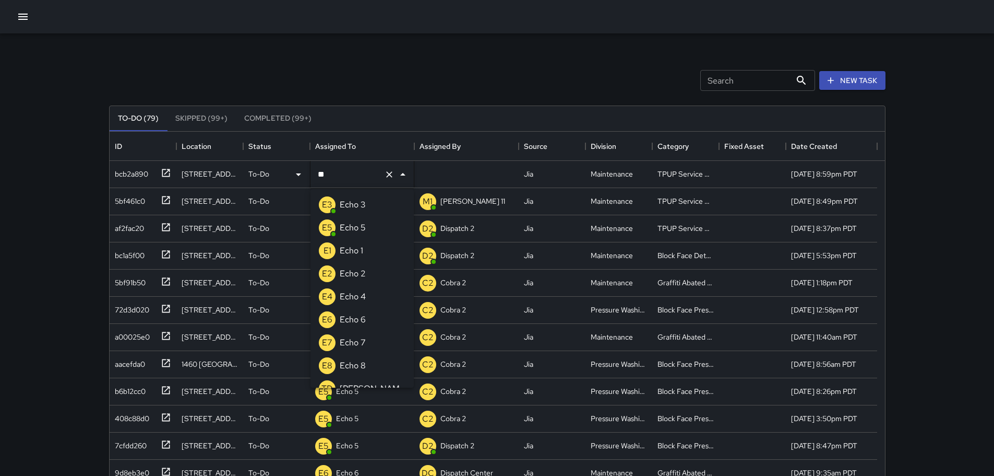
type input "***"
click at [344, 198] on div "Echo 3" at bounding box center [353, 204] width 30 height 17
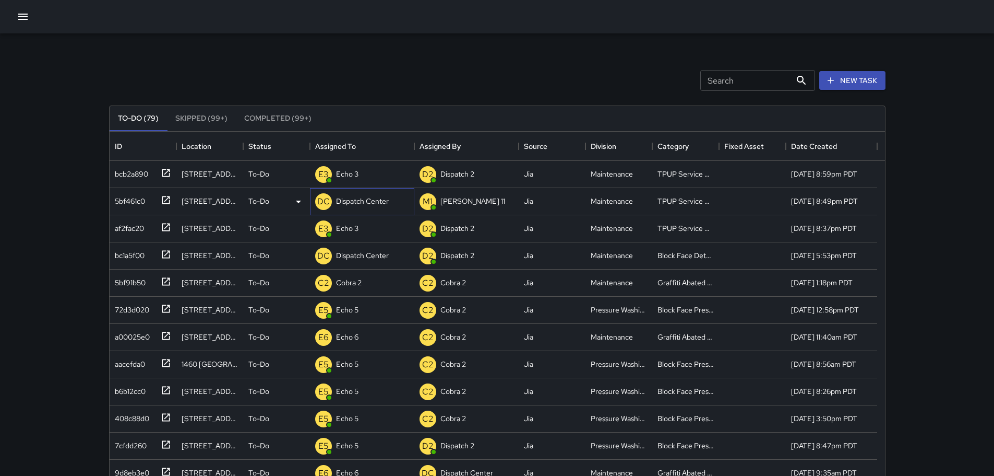
click at [369, 206] on p "Dispatch Center" at bounding box center [362, 201] width 53 height 10
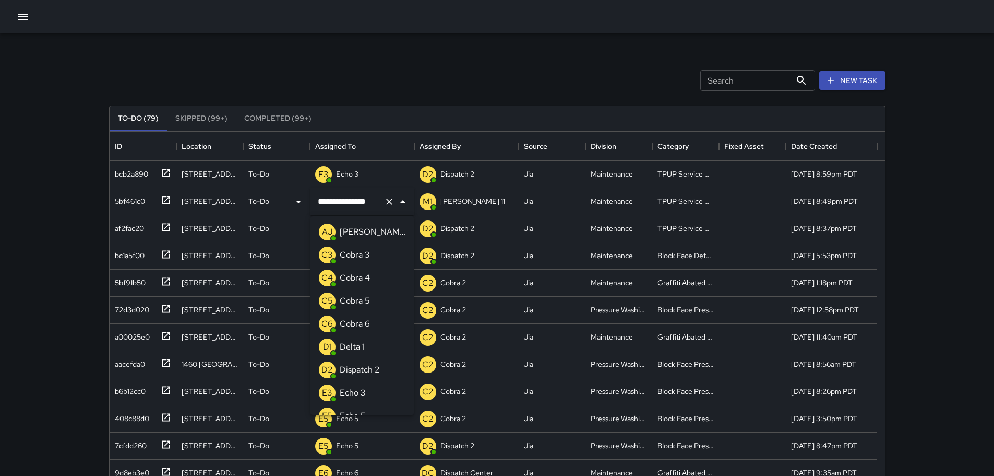
scroll to position [541, 0]
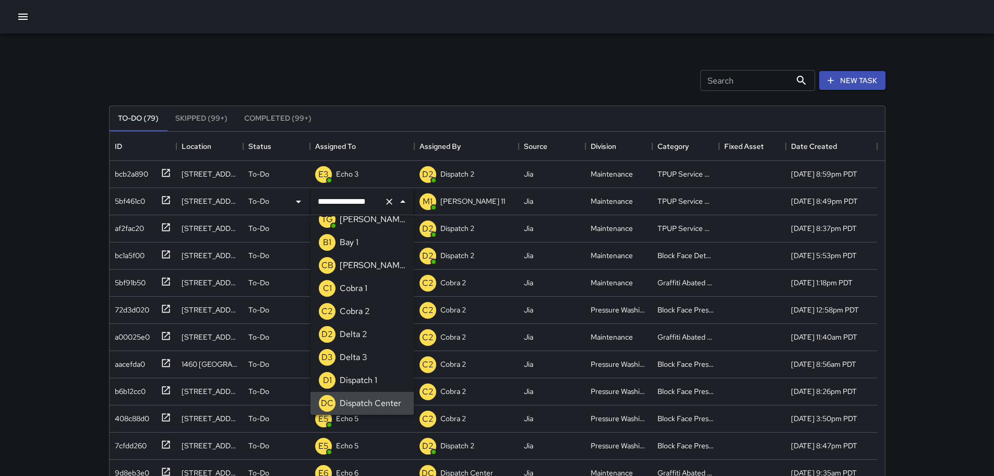
click at [383, 202] on button "Clear" at bounding box center [389, 201] width 15 height 15
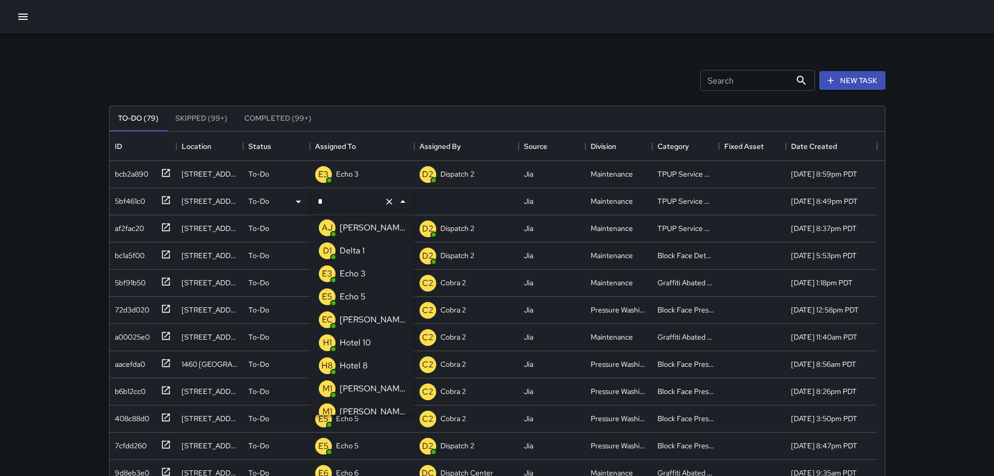
type input "**"
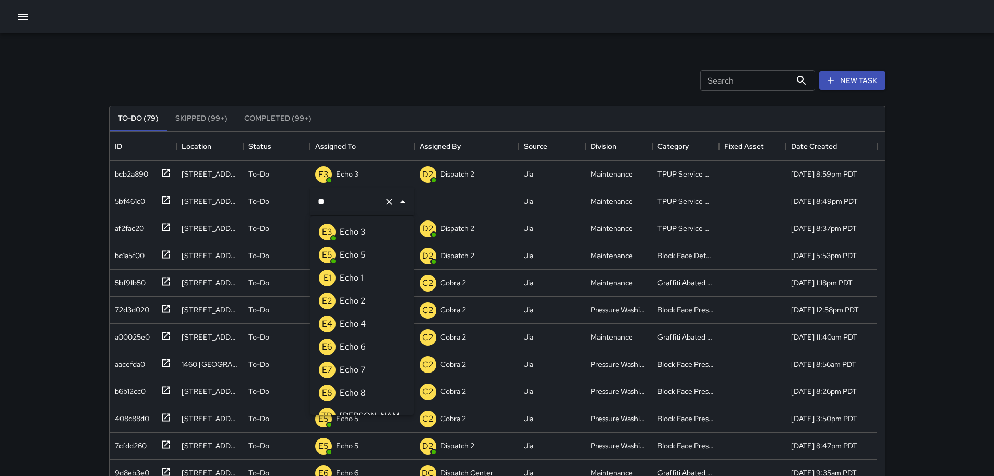
click at [372, 229] on li "E3 Echo 3" at bounding box center [362, 231] width 103 height 23
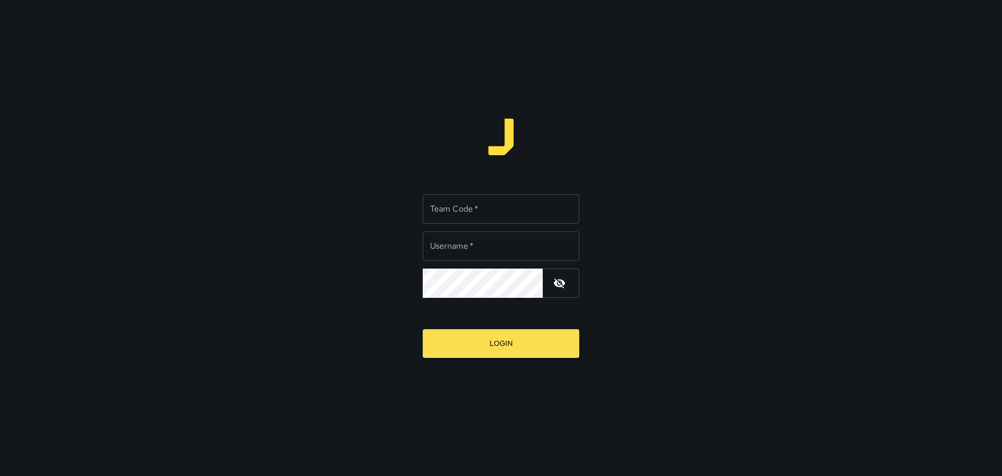
type input "*********"
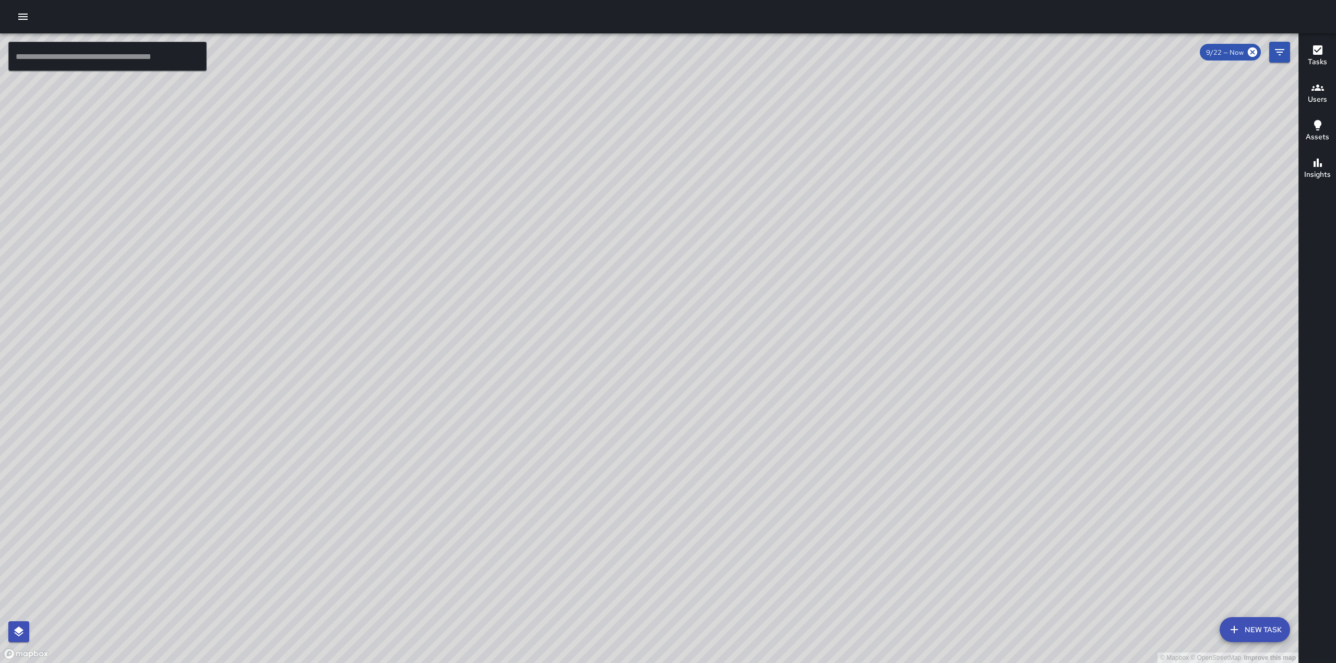
click at [15, 20] on button "button" at bounding box center [23, 16] width 21 height 21
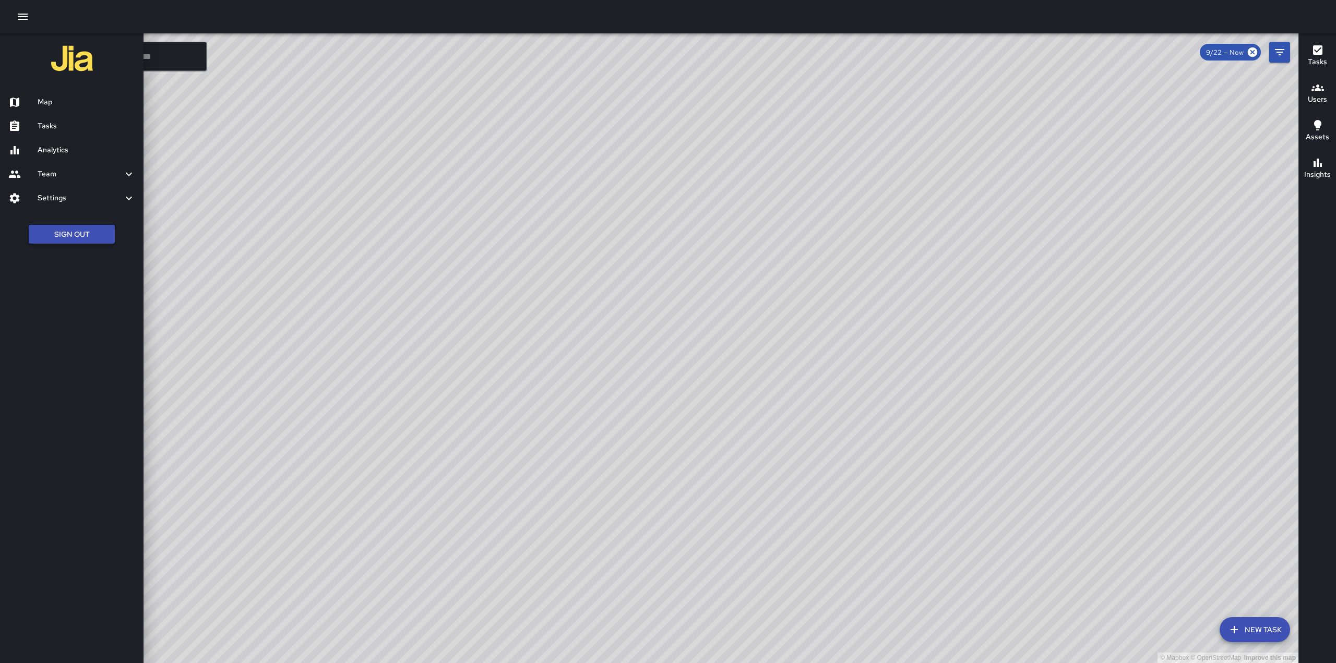
click at [98, 231] on button "Sign Out" at bounding box center [72, 234] width 86 height 19
